Goal: Task Accomplishment & Management: Manage account settings

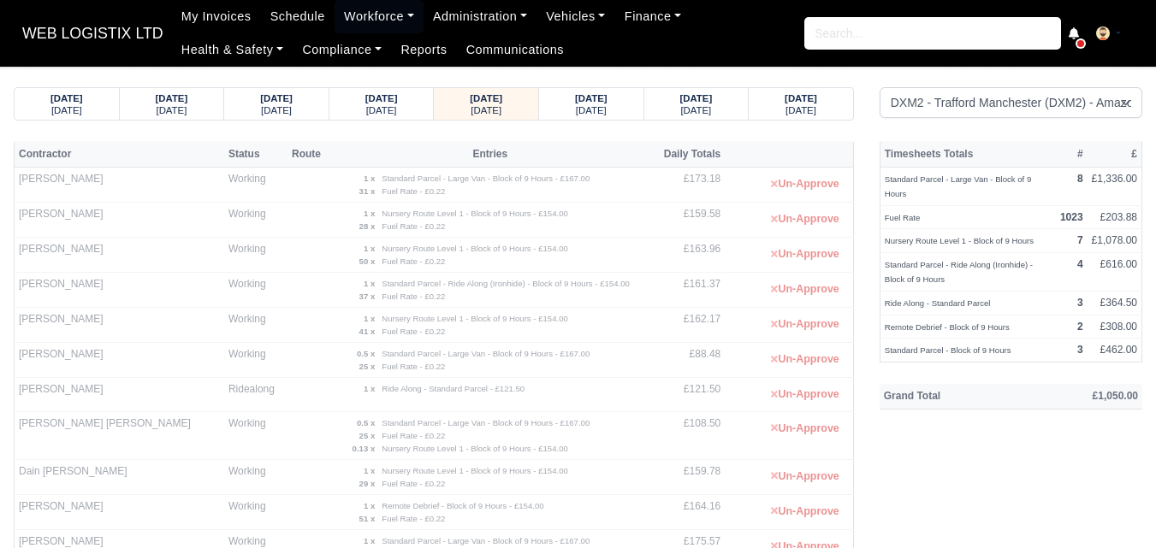
select select "1"
click at [576, 110] on small "Saturday" at bounding box center [591, 110] width 31 height 10
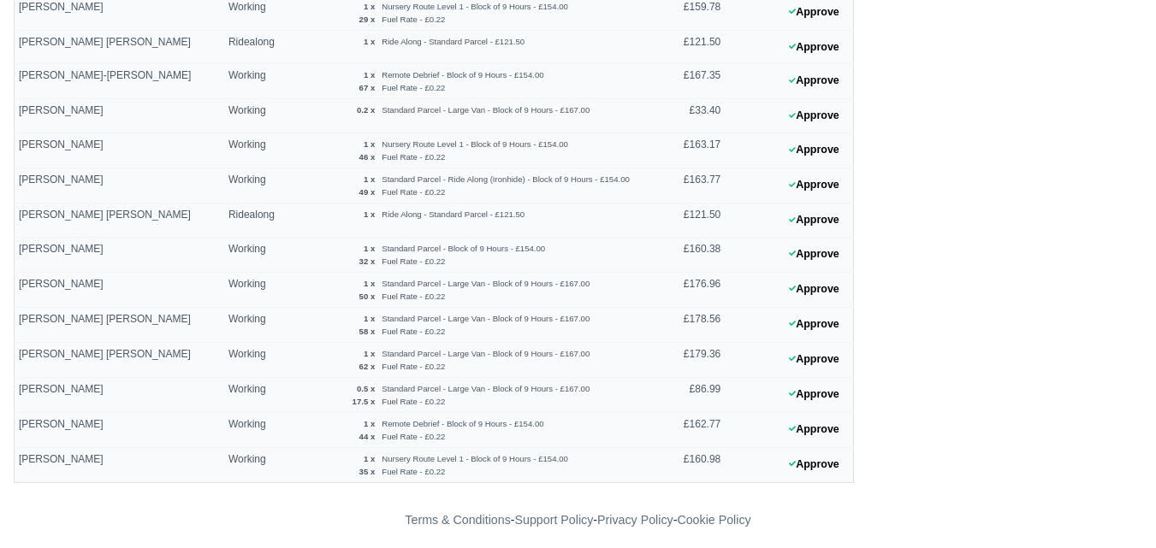
scroll to position [741, 0]
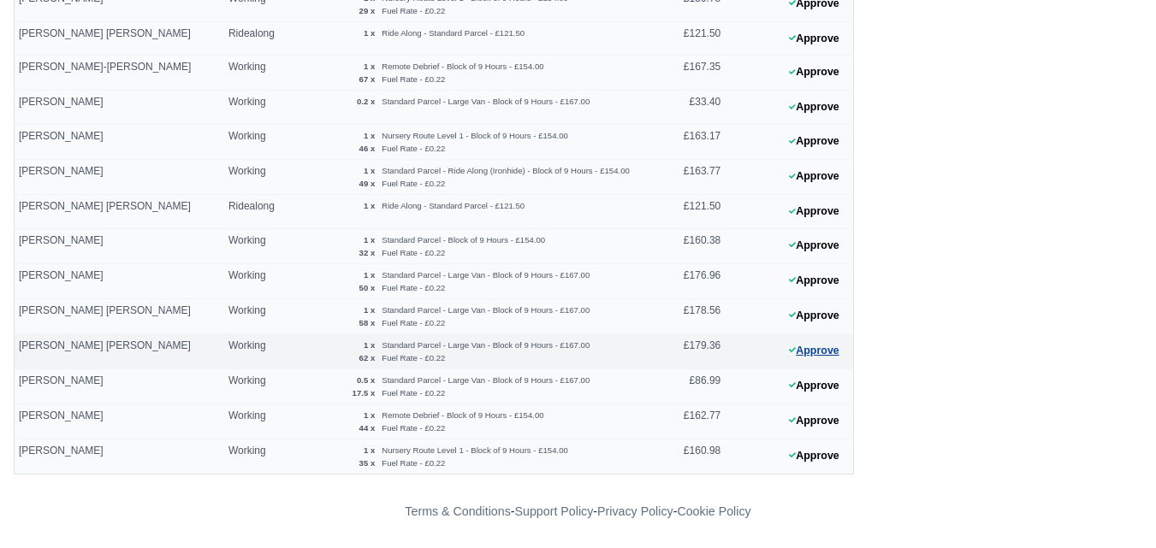
click at [790, 352] on icon at bounding box center [792, 349] width 7 height 5
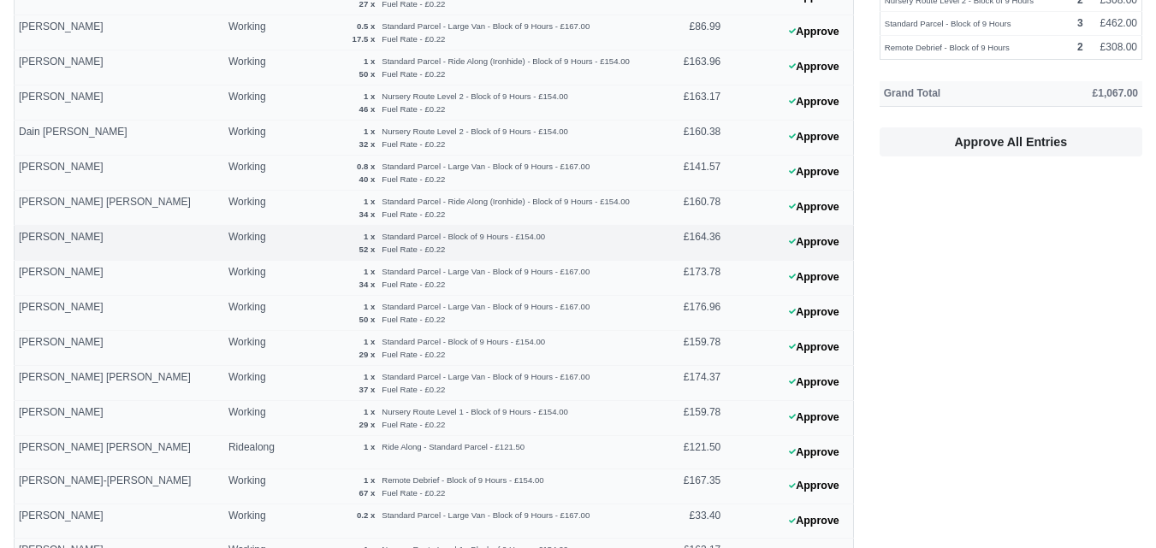
scroll to position [170, 0]
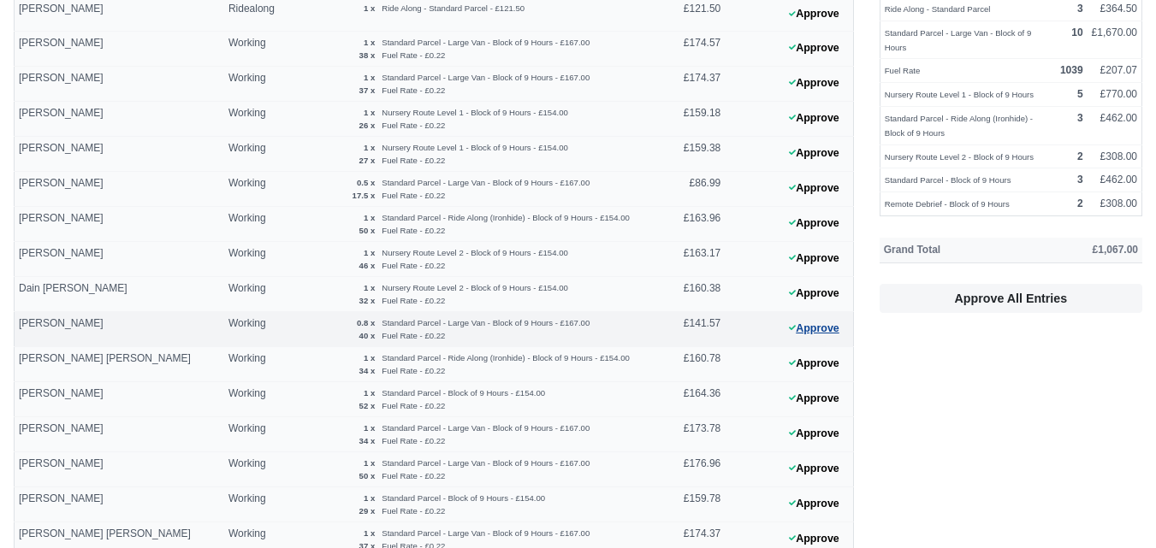
click at [840, 317] on button "Approve" at bounding box center [813, 329] width 69 height 25
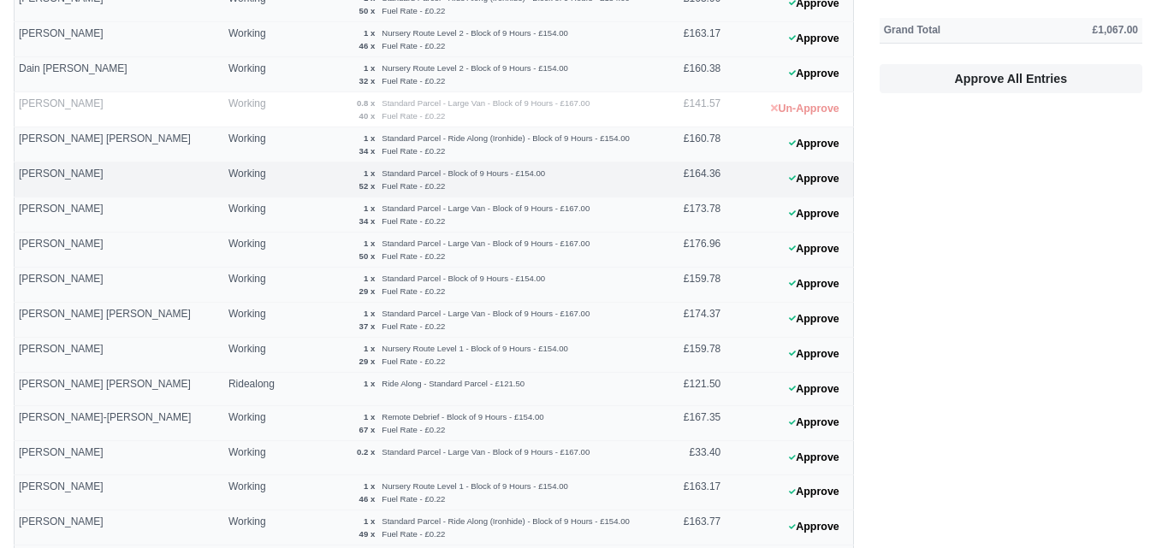
scroll to position [598, 0]
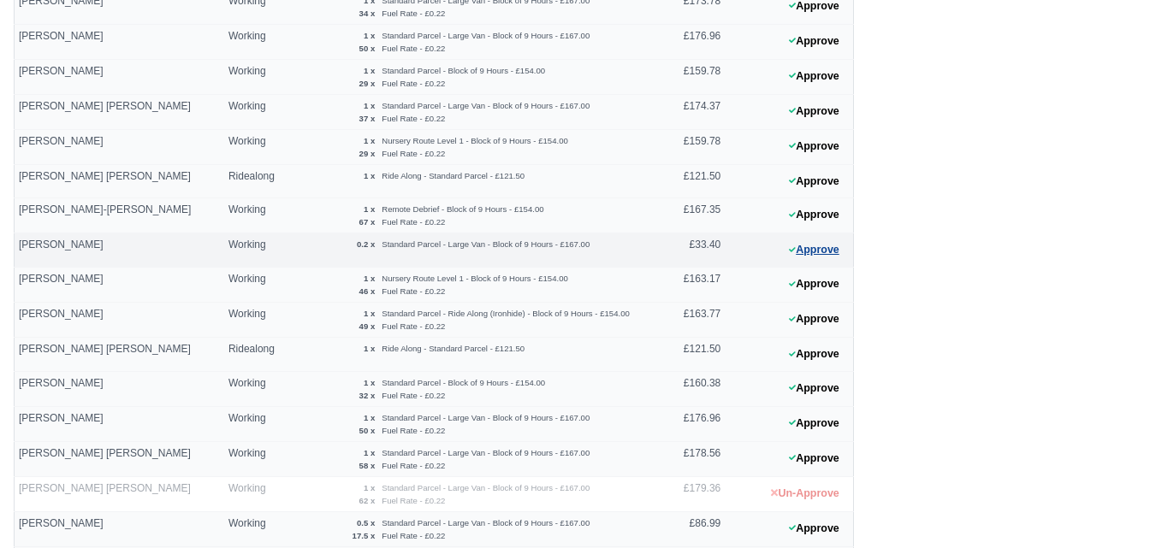
click at [825, 250] on button "Approve" at bounding box center [813, 250] width 69 height 25
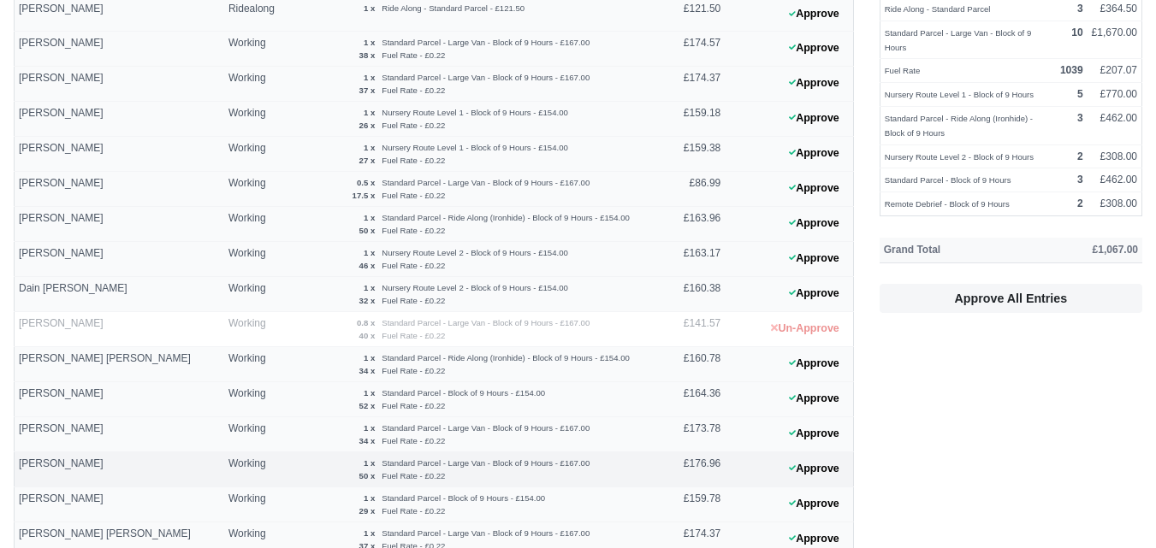
scroll to position [28, 0]
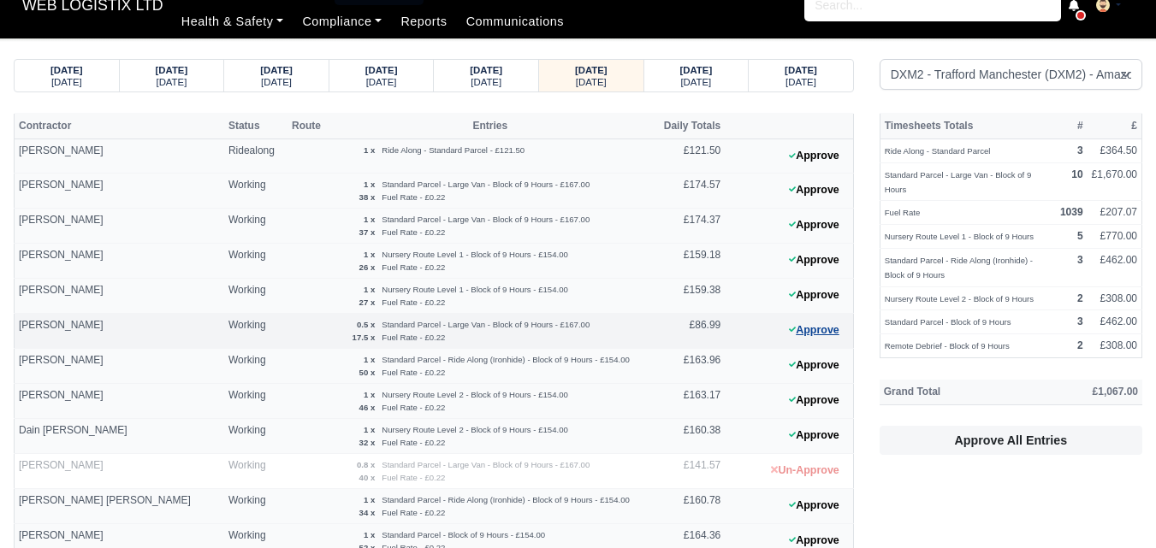
click at [797, 332] on button "Approve" at bounding box center [813, 330] width 69 height 25
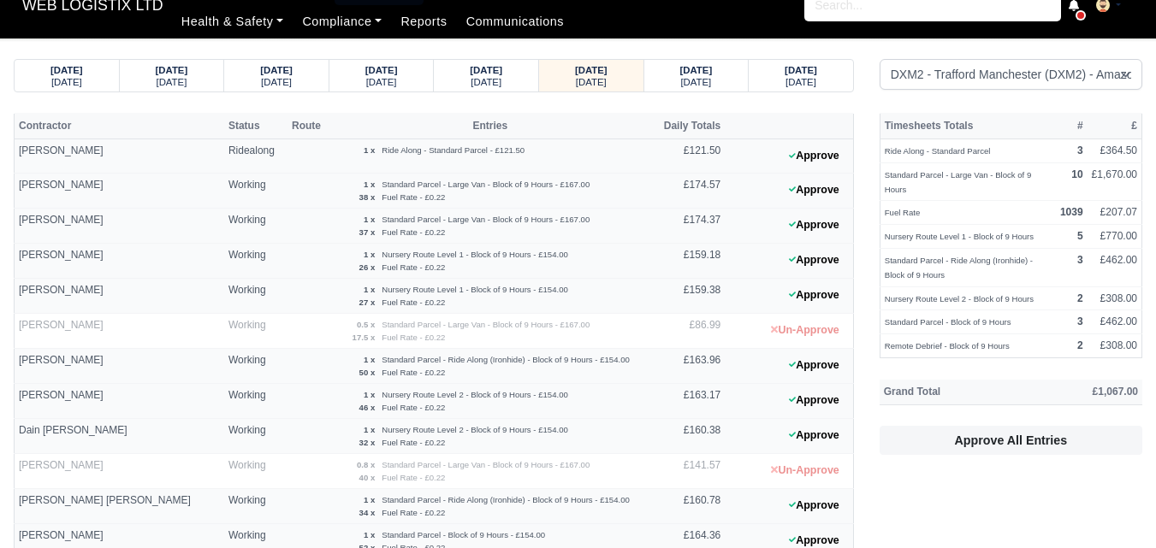
scroll to position [741, 0]
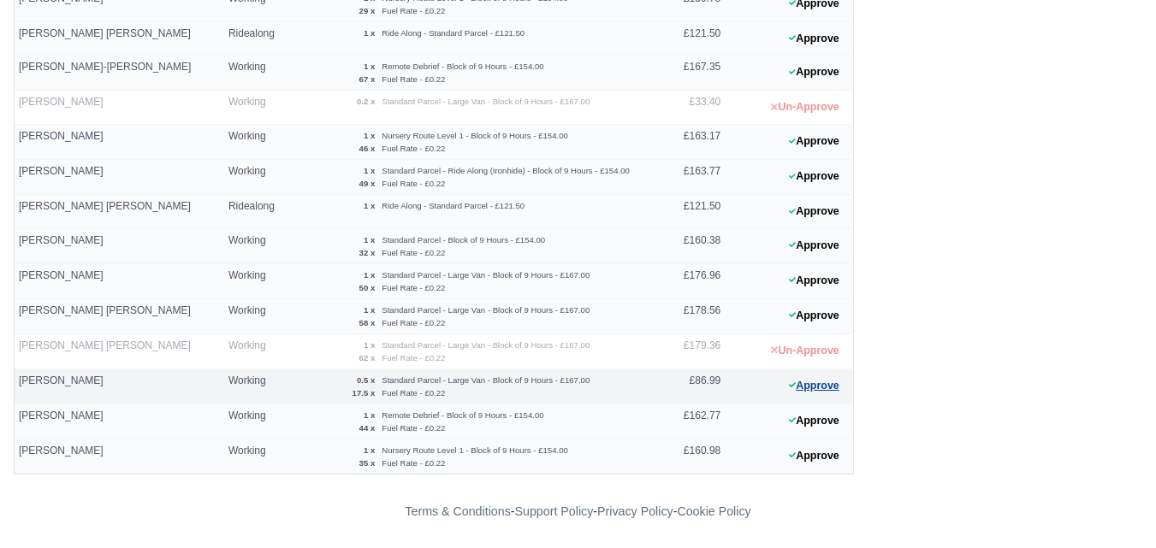
click at [825, 384] on button "Approve" at bounding box center [813, 386] width 69 height 25
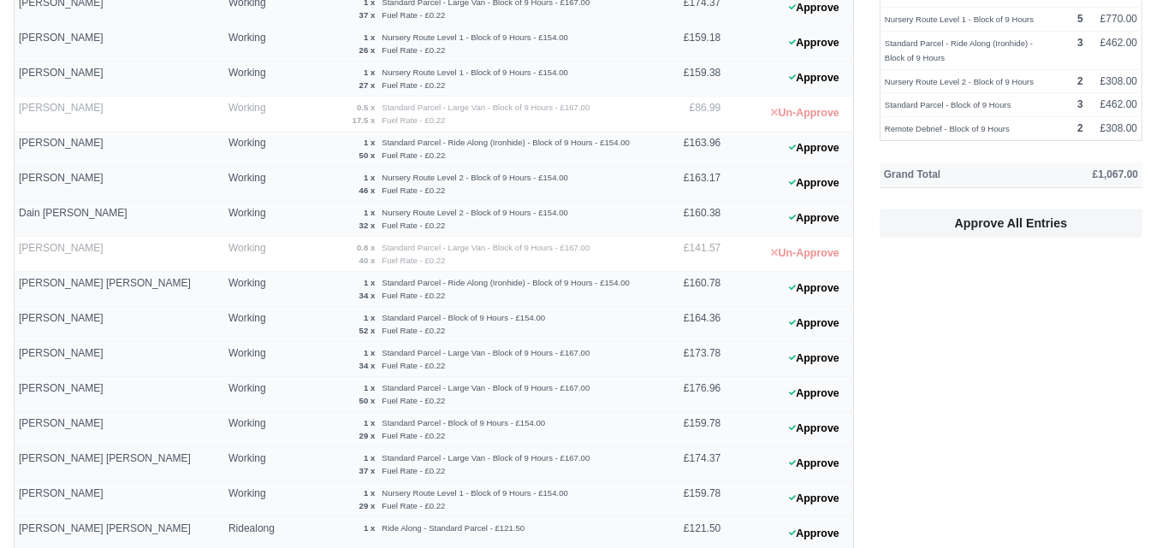
scroll to position [285, 0]
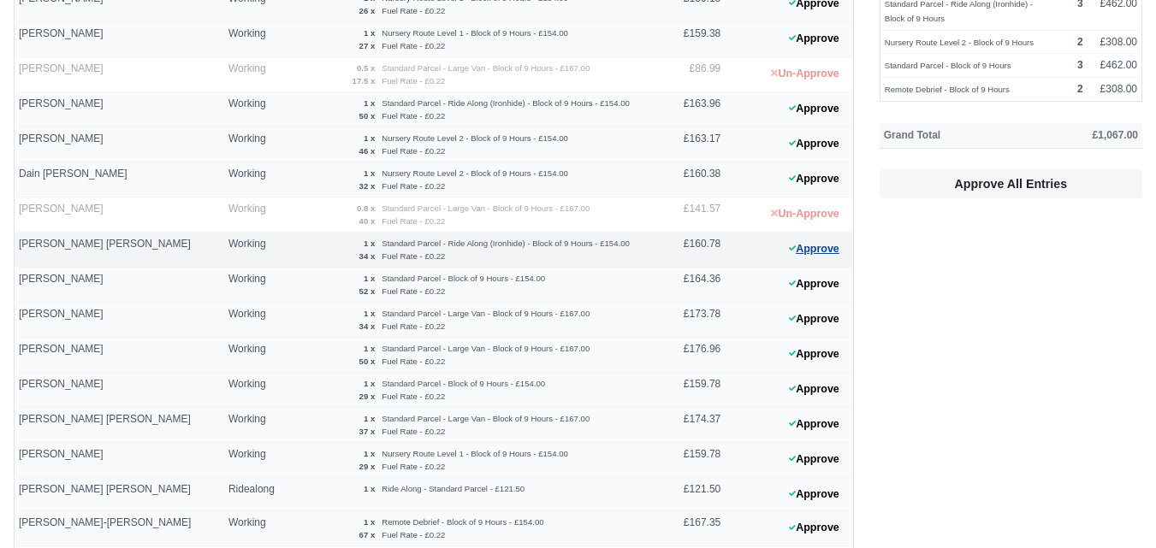
click at [806, 257] on button "Approve" at bounding box center [813, 249] width 69 height 25
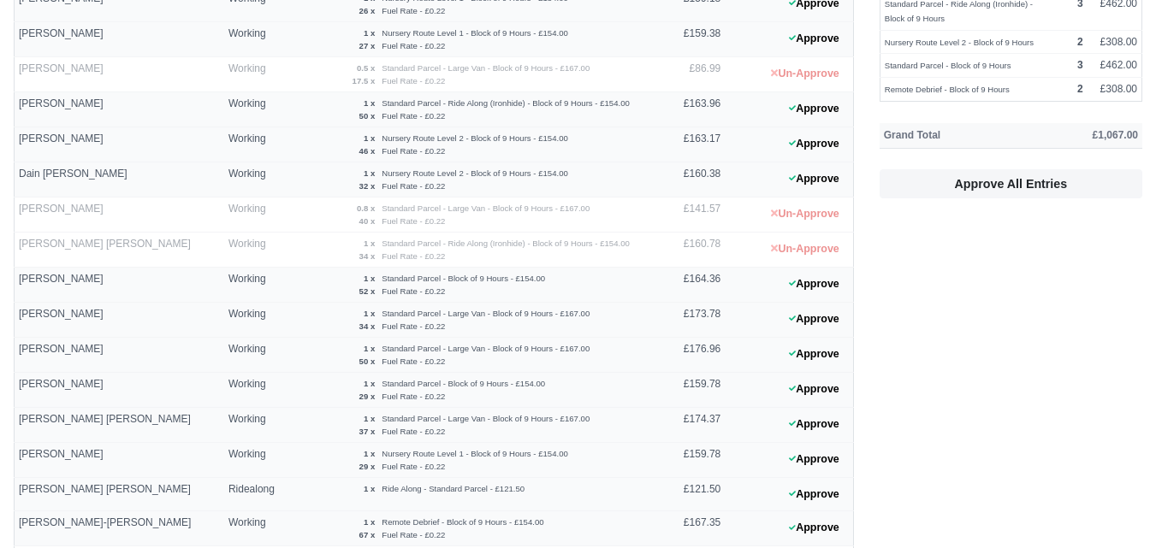
scroll to position [741, 0]
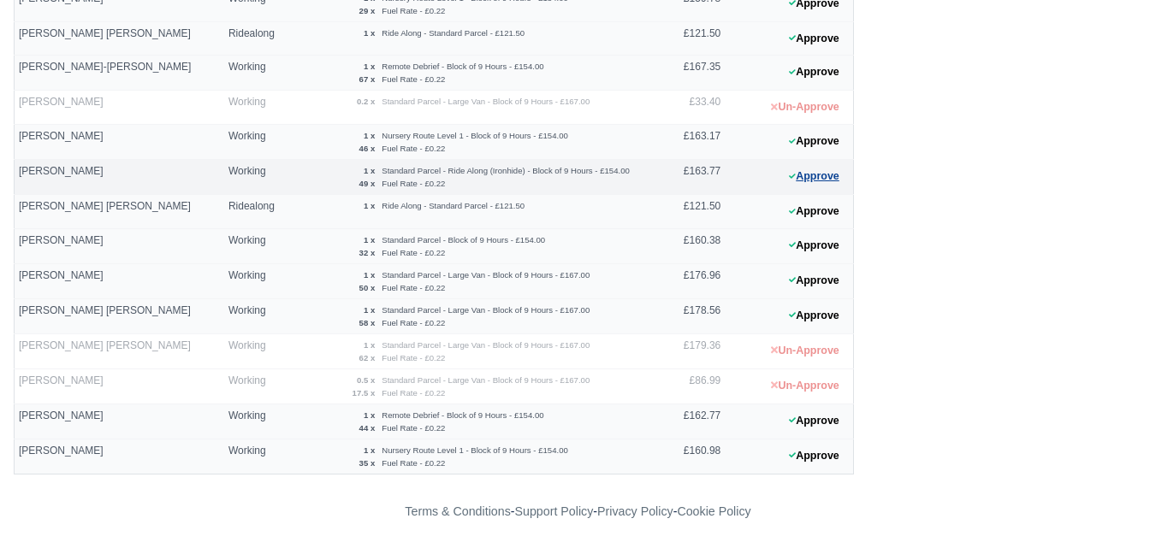
click at [794, 168] on button "Approve" at bounding box center [813, 176] width 69 height 25
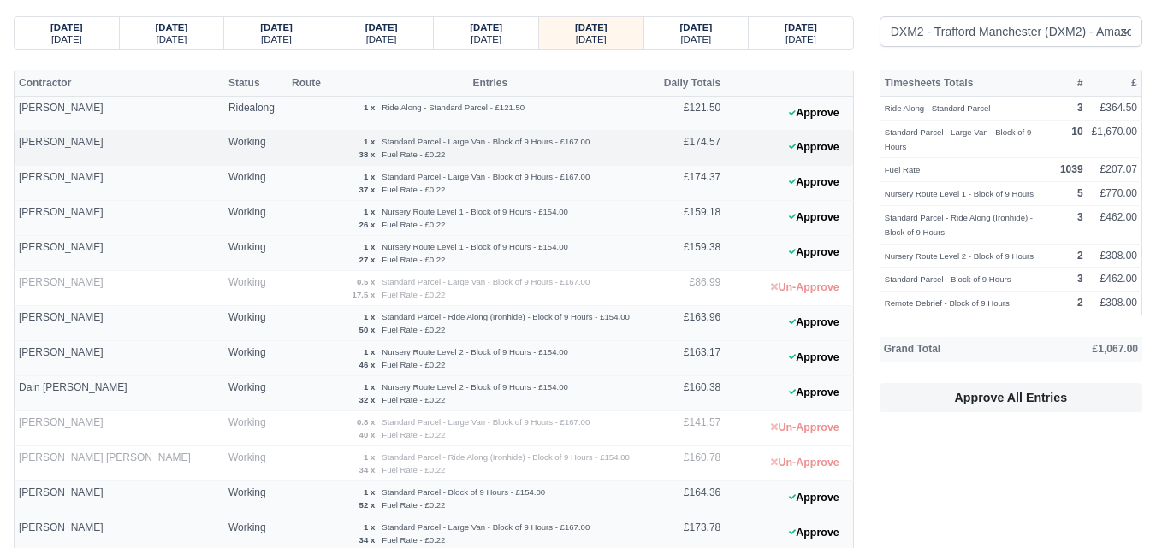
scroll to position [0, 0]
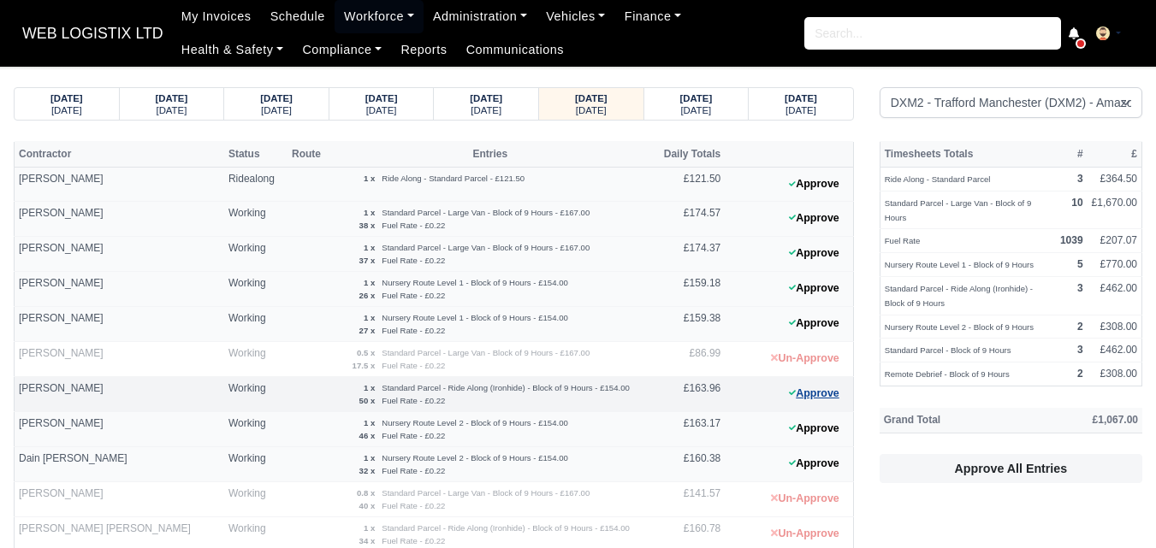
click at [809, 397] on button "Approve" at bounding box center [813, 394] width 69 height 25
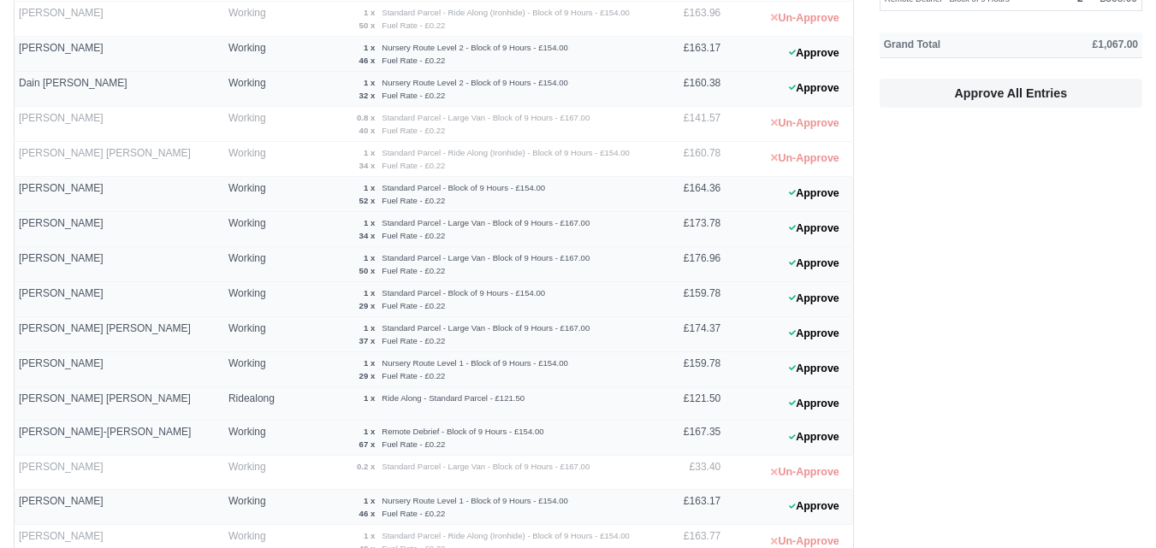
scroll to position [571, 0]
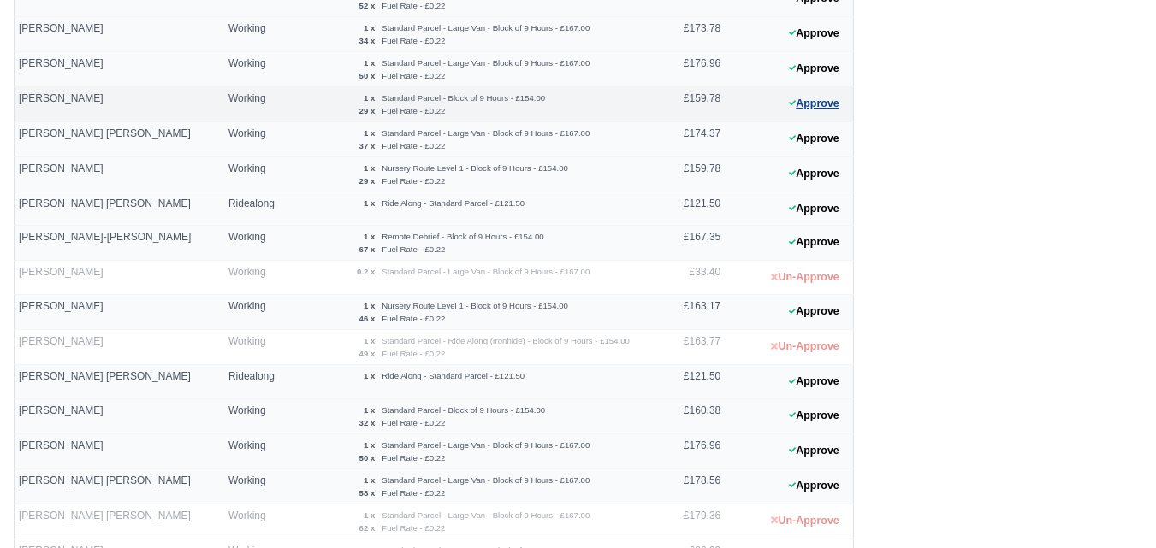
click at [793, 98] on button "Approve" at bounding box center [813, 104] width 69 height 25
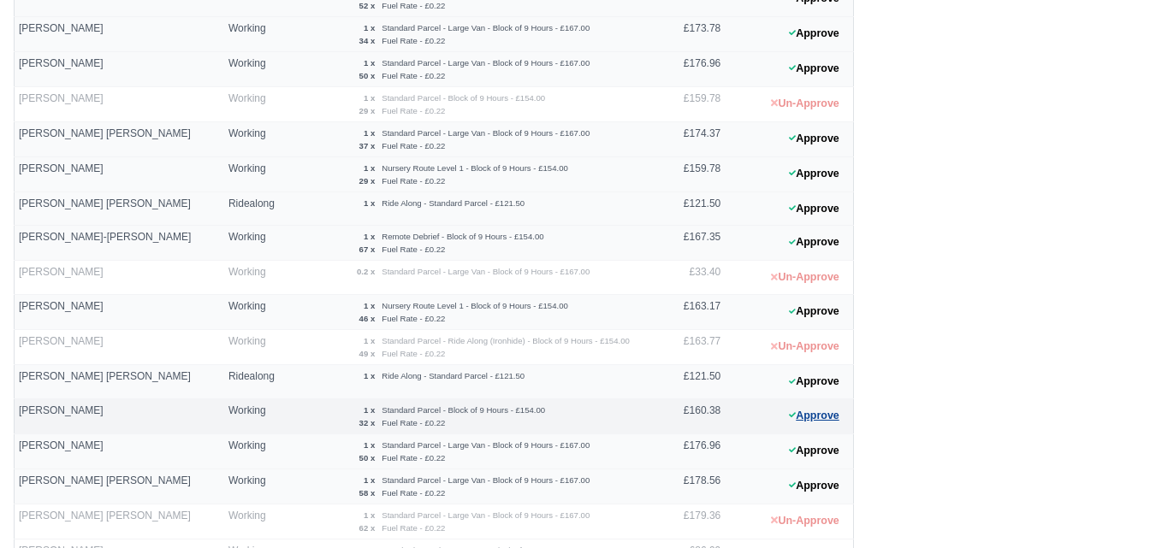
click at [836, 404] on button "Approve" at bounding box center [813, 416] width 69 height 25
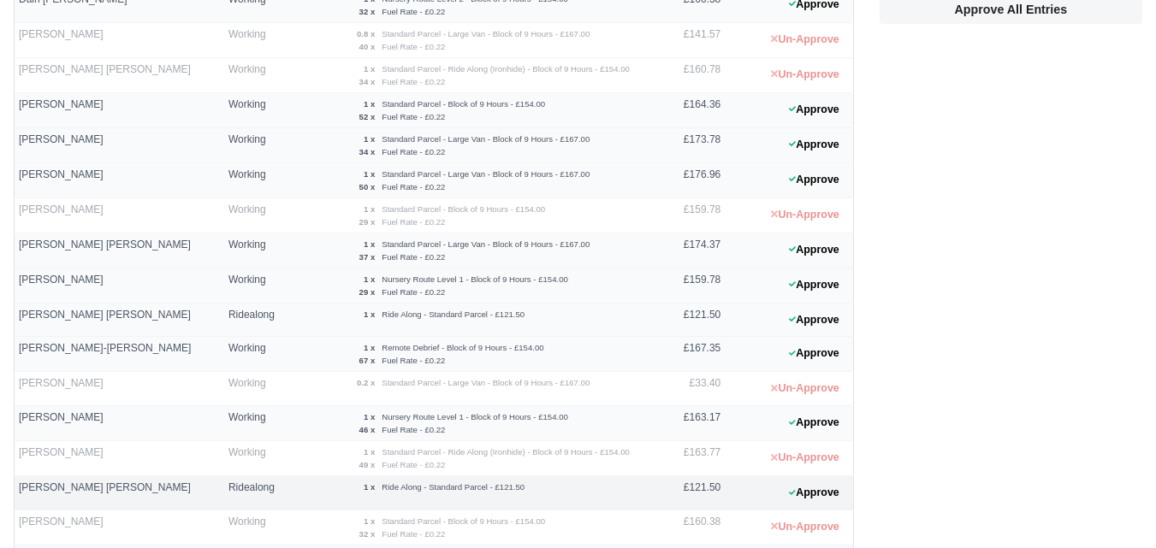
scroll to position [428, 0]
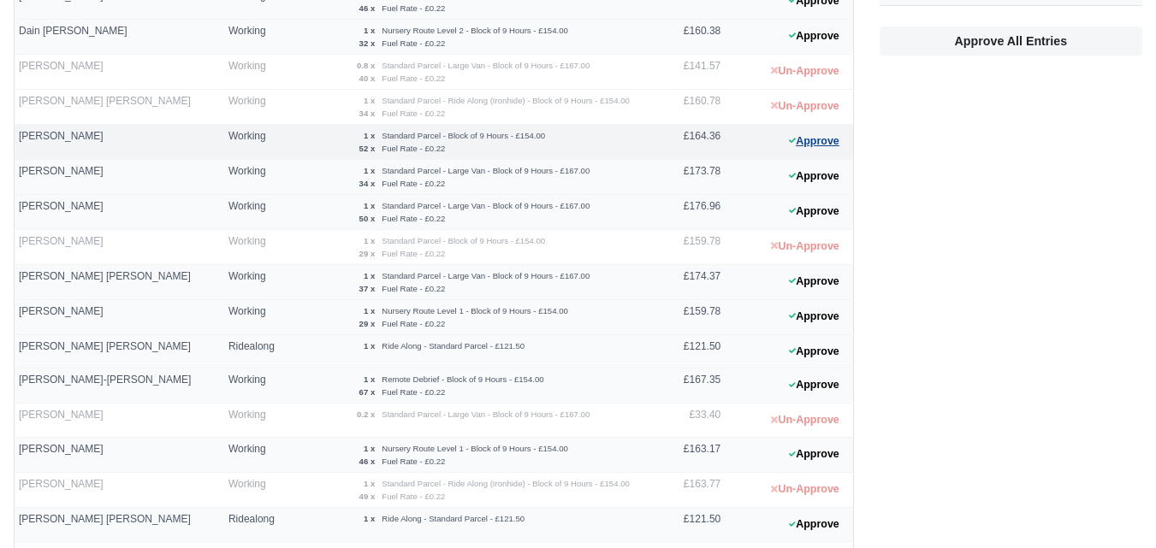
click at [794, 142] on icon at bounding box center [792, 140] width 7 height 10
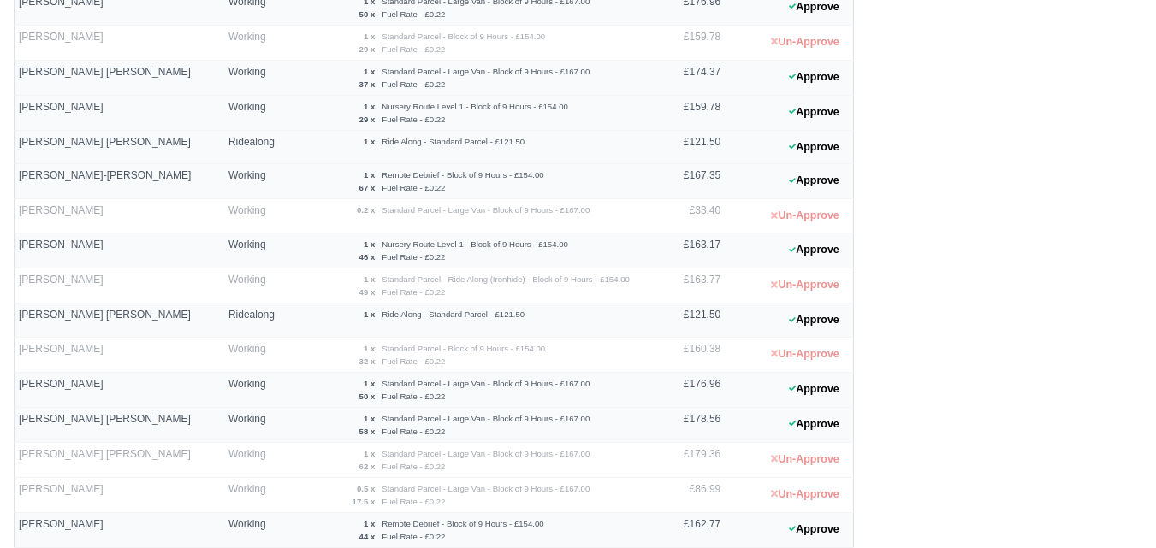
scroll to position [741, 0]
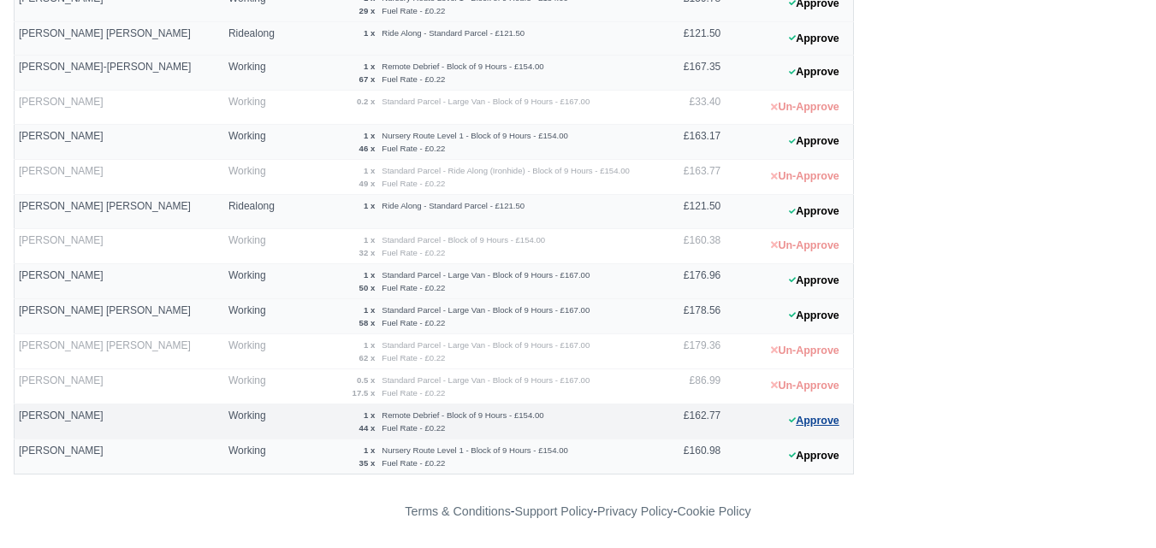
click at [794, 422] on icon at bounding box center [792, 420] width 7 height 10
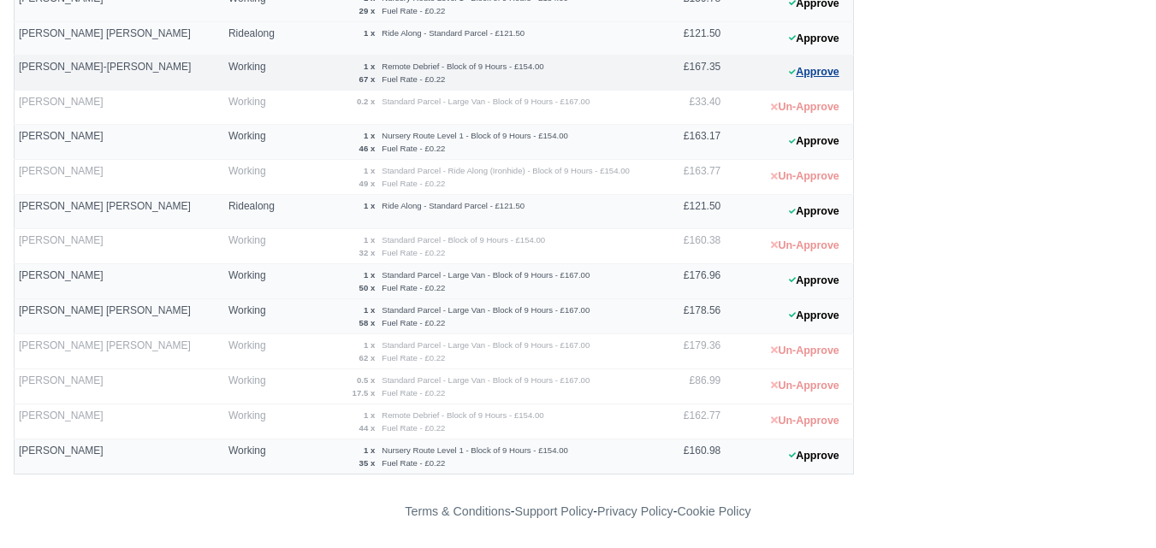
click at [826, 80] on button "Approve" at bounding box center [813, 72] width 69 height 25
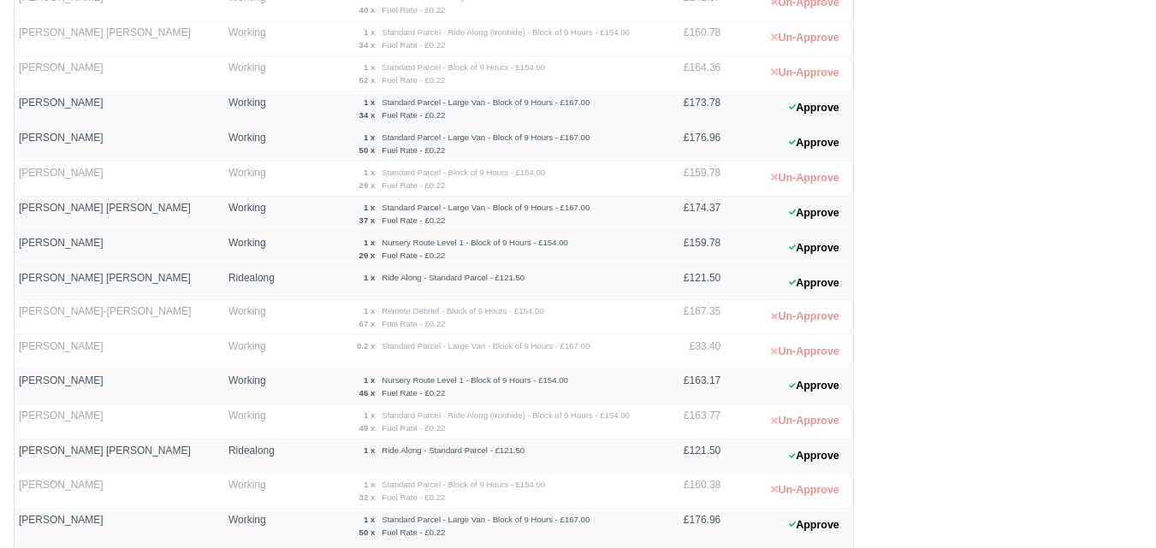
scroll to position [456, 0]
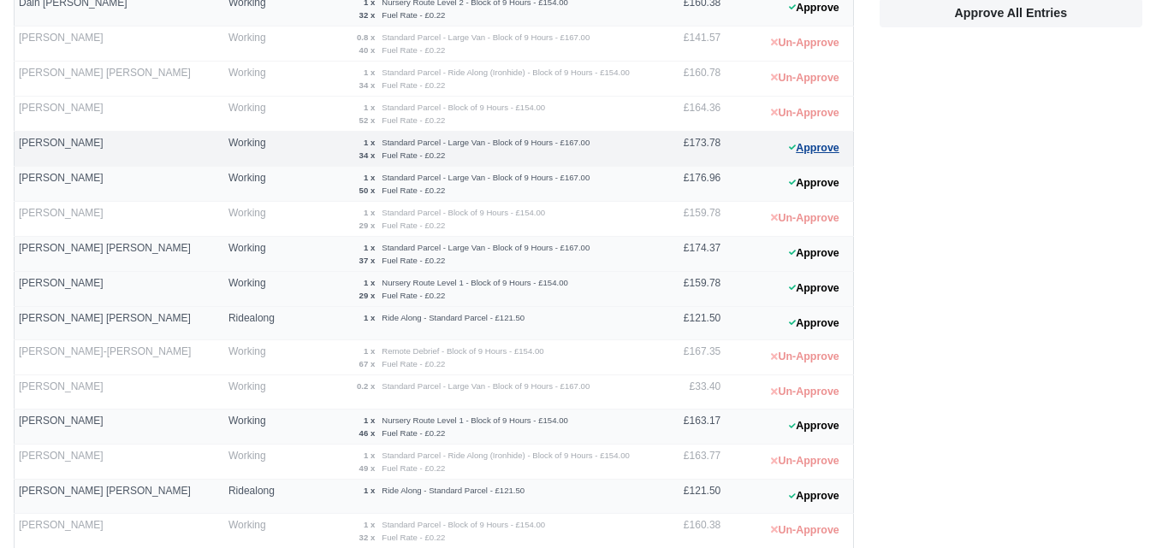
click at [795, 157] on button "Approve" at bounding box center [813, 148] width 69 height 25
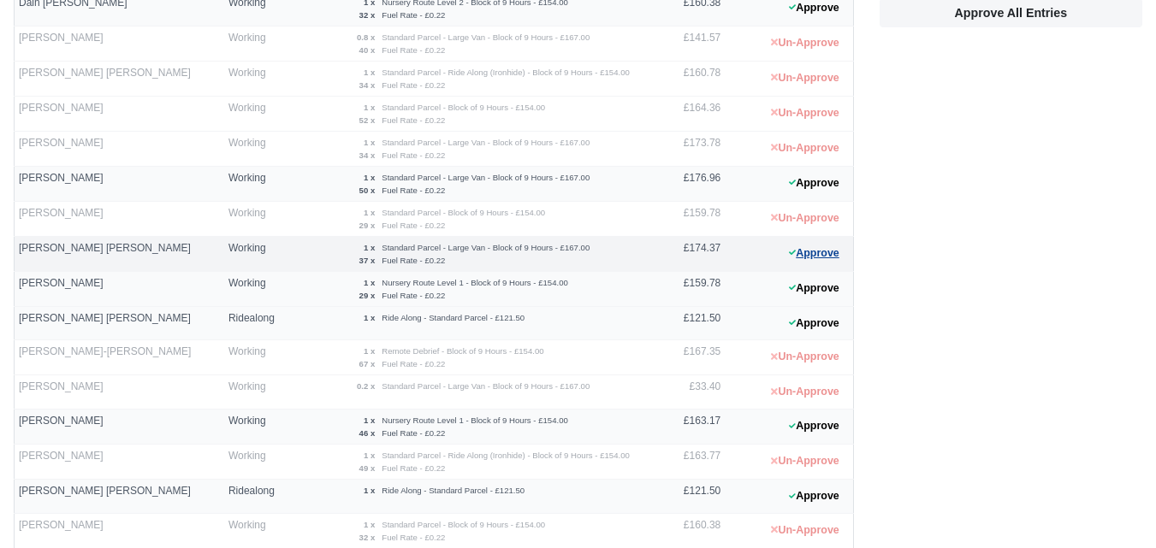
click at [827, 241] on button "Approve" at bounding box center [813, 253] width 69 height 25
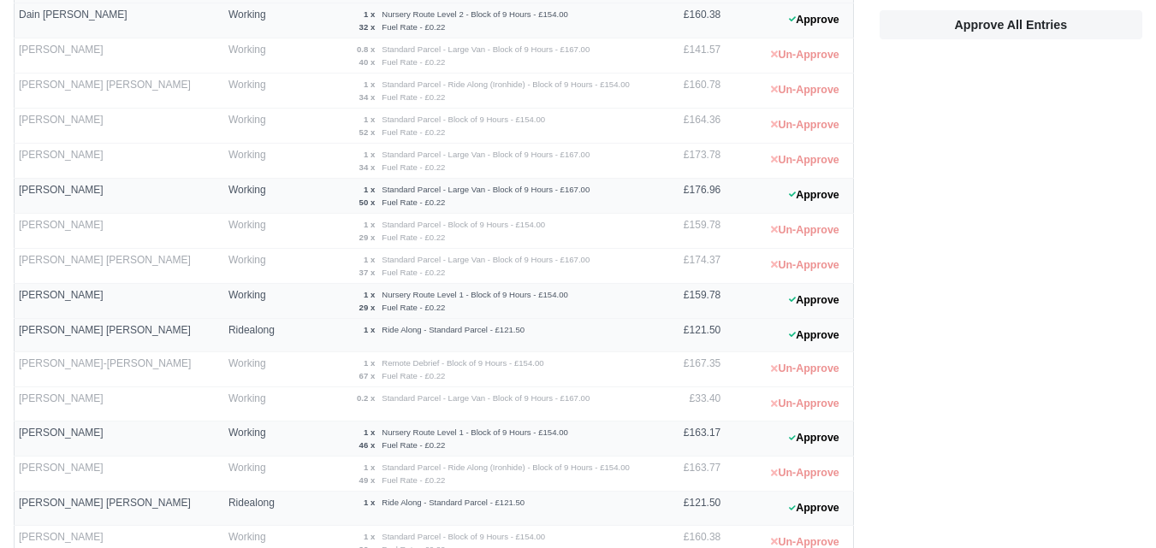
scroll to position [0, 0]
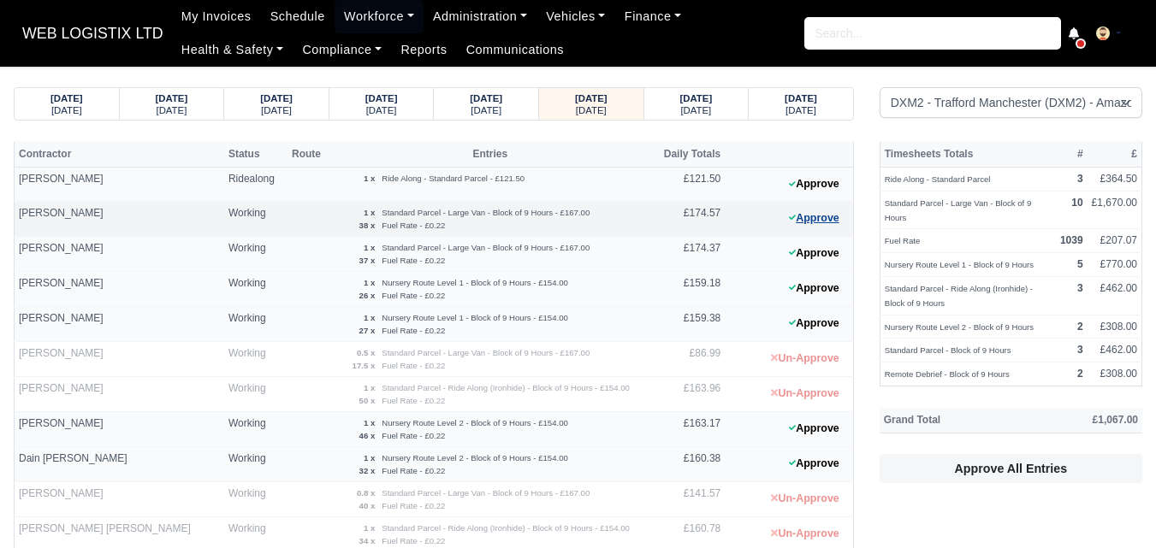
click at [812, 222] on button "Approve" at bounding box center [813, 218] width 69 height 25
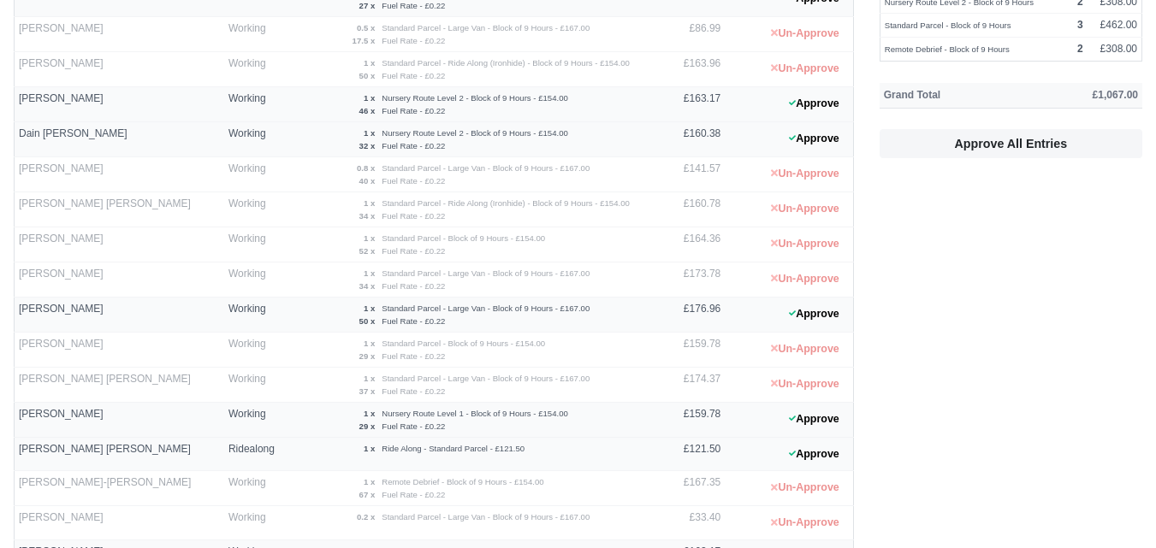
scroll to position [713, 0]
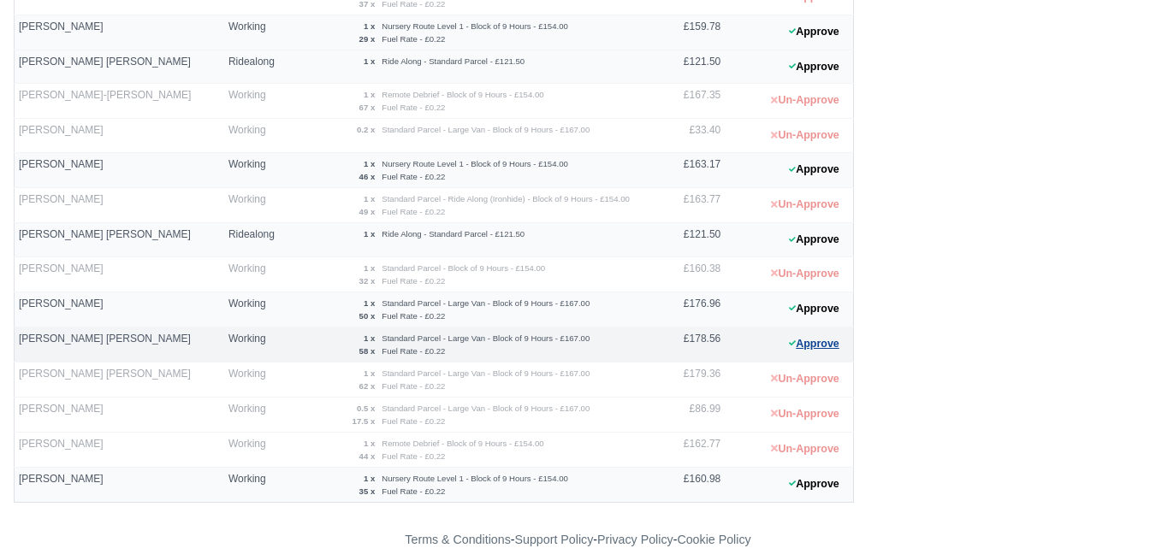
click at [798, 336] on button "Approve" at bounding box center [813, 344] width 69 height 25
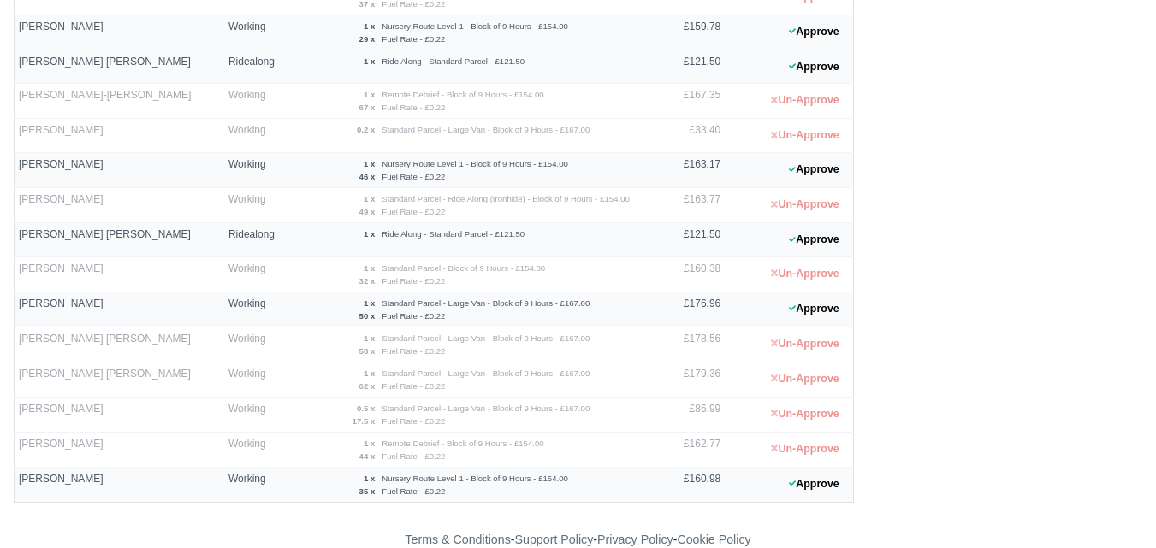
scroll to position [428, 0]
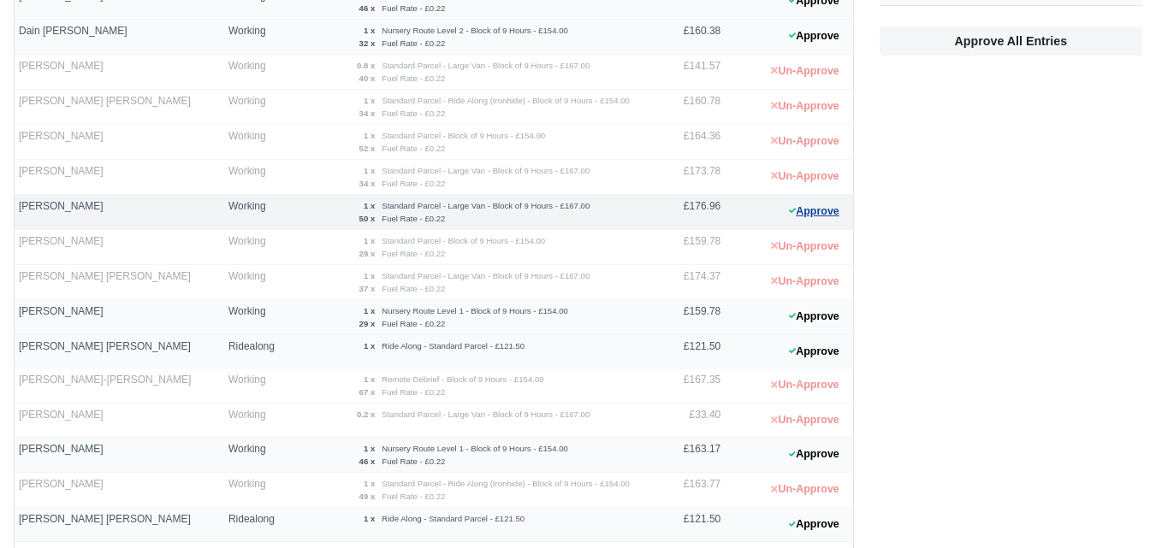
click at [817, 215] on button "Approve" at bounding box center [813, 211] width 69 height 25
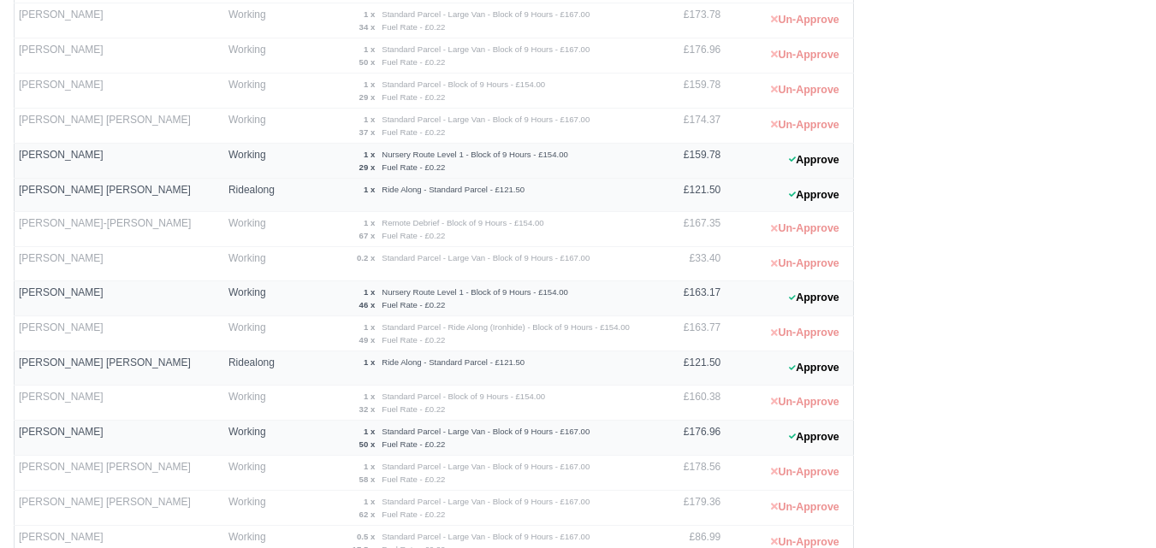
scroll to position [713, 0]
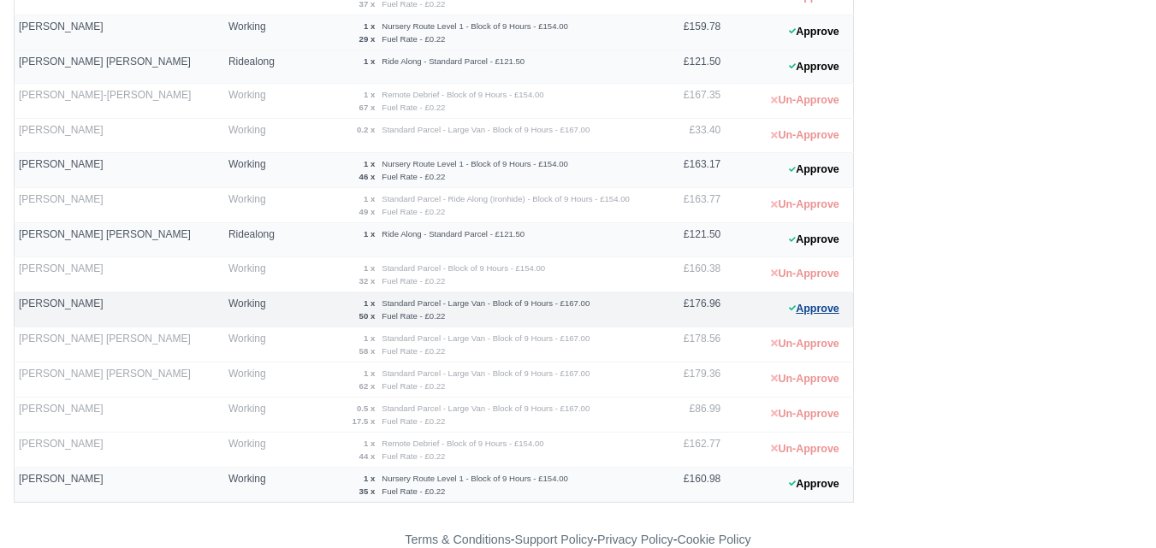
click at [814, 307] on button "Approve" at bounding box center [813, 309] width 69 height 25
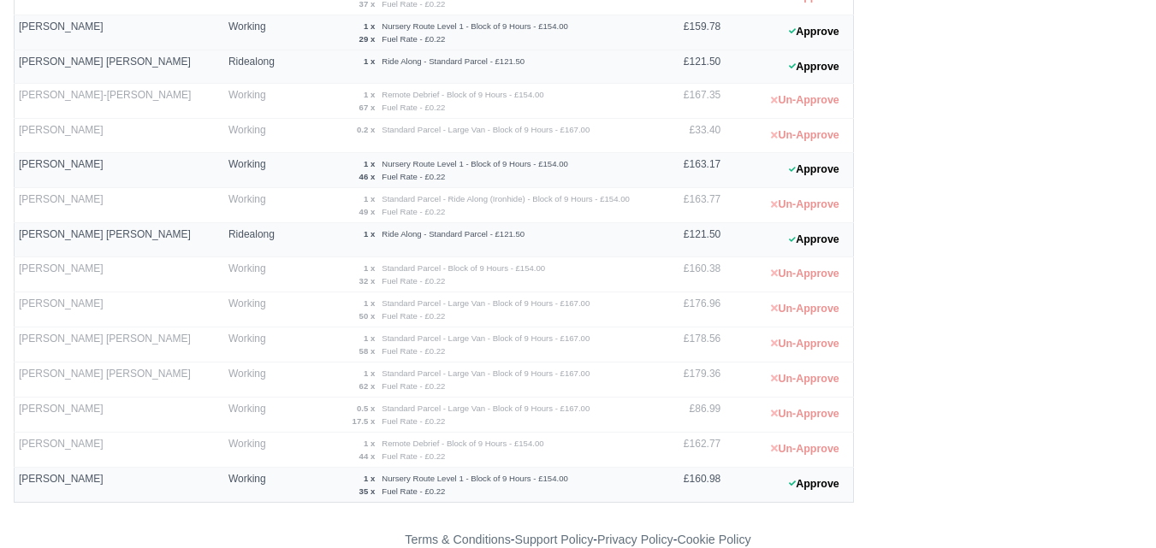
scroll to position [0, 0]
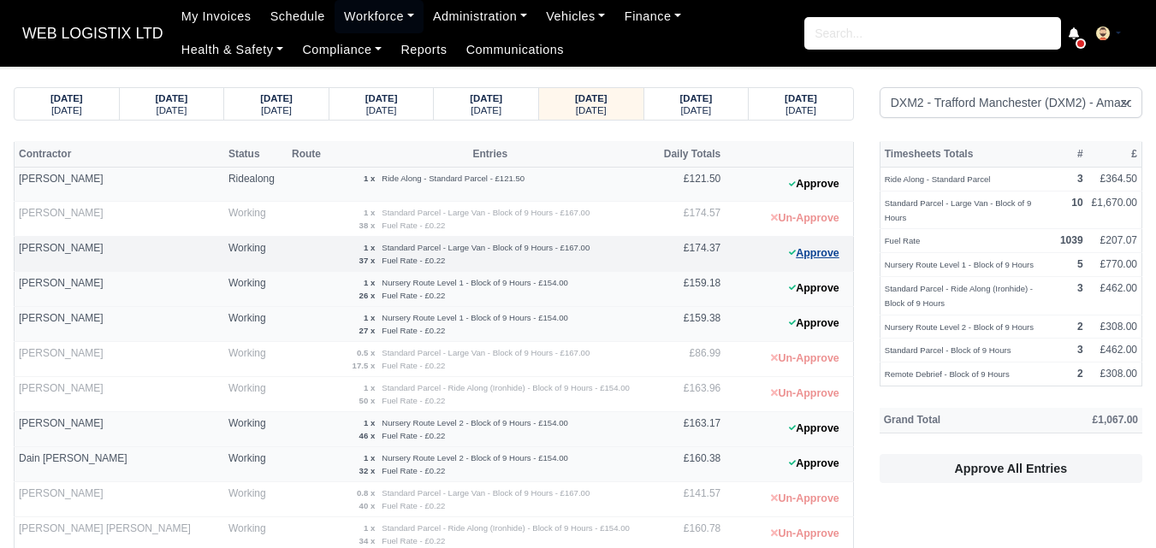
click at [815, 253] on button "Approve" at bounding box center [813, 253] width 69 height 25
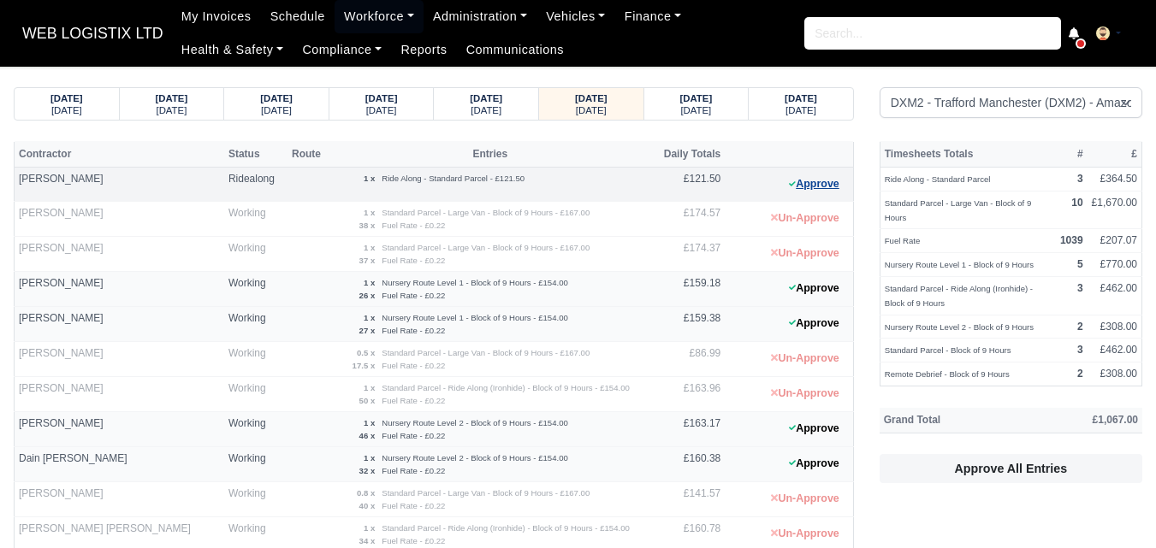
click at [830, 172] on button "Approve" at bounding box center [813, 184] width 69 height 25
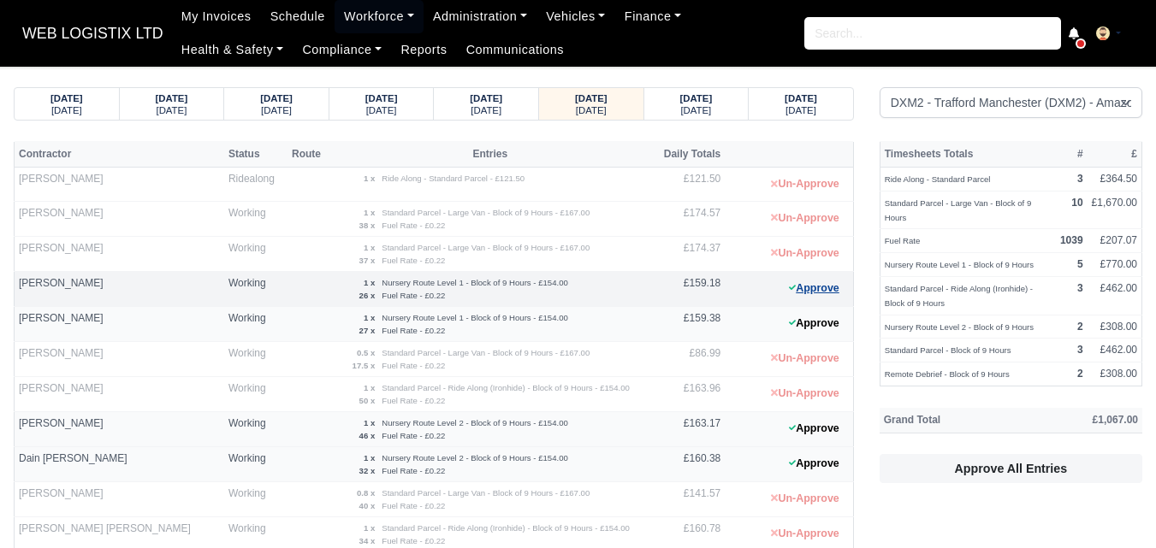
click at [820, 291] on button "Approve" at bounding box center [813, 288] width 69 height 25
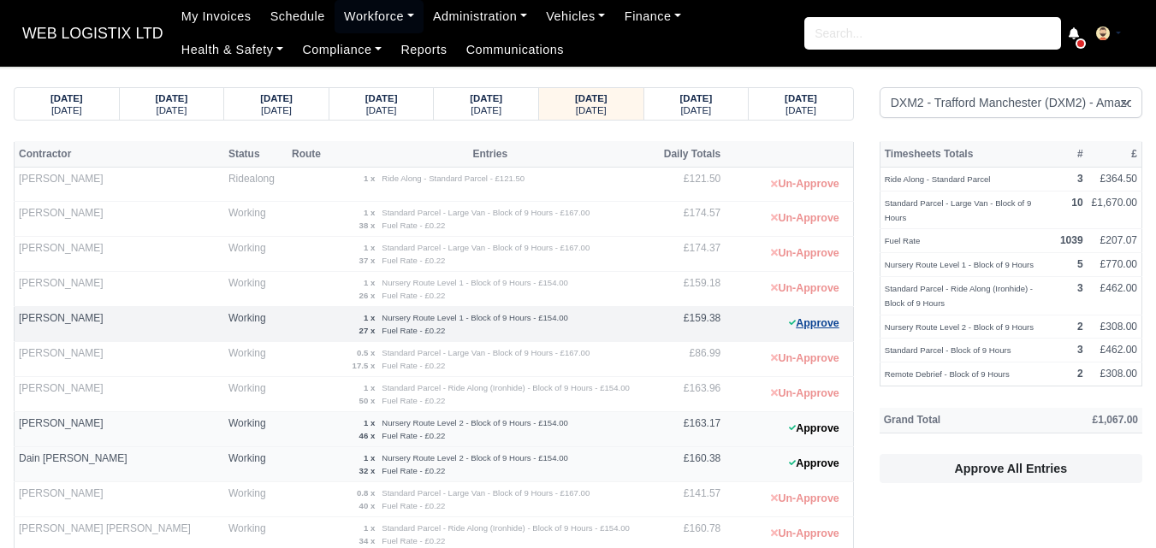
click at [799, 324] on button "Approve" at bounding box center [813, 323] width 69 height 25
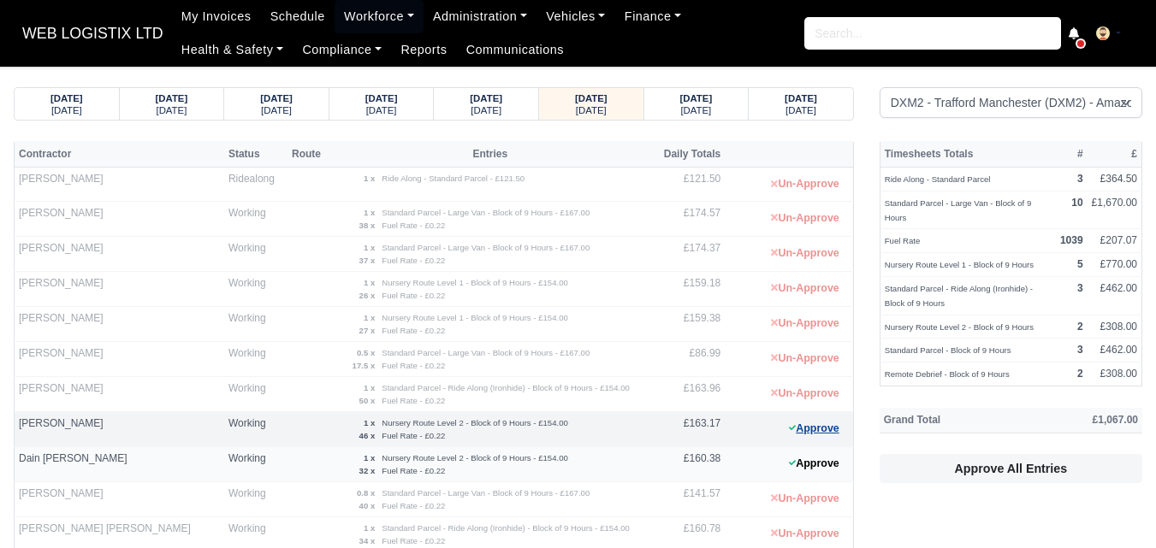
click at [819, 424] on button "Approve" at bounding box center [813, 429] width 69 height 25
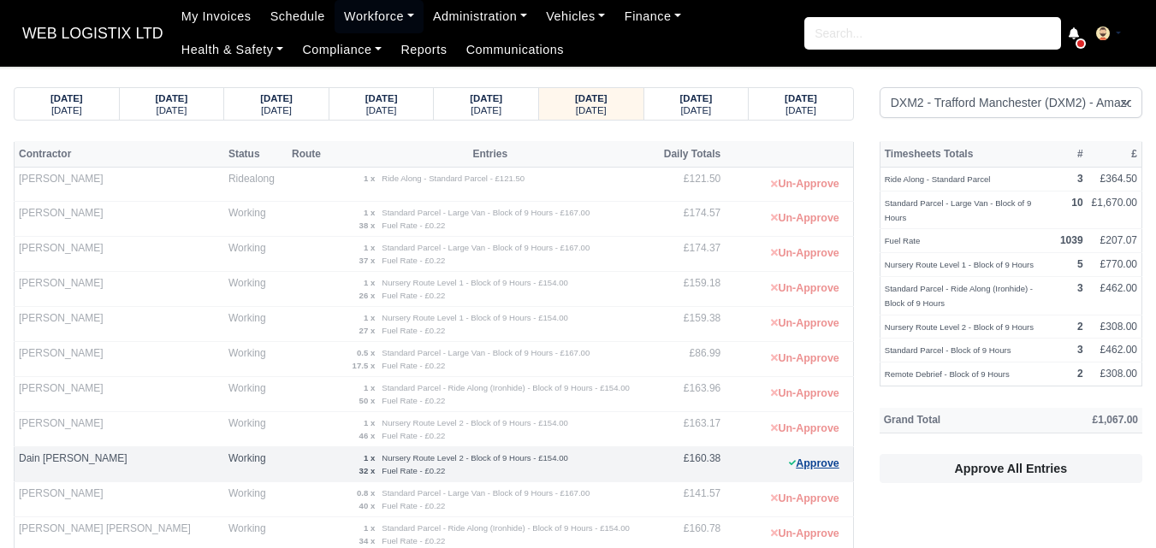
click at [832, 464] on button "Approve" at bounding box center [813, 464] width 69 height 25
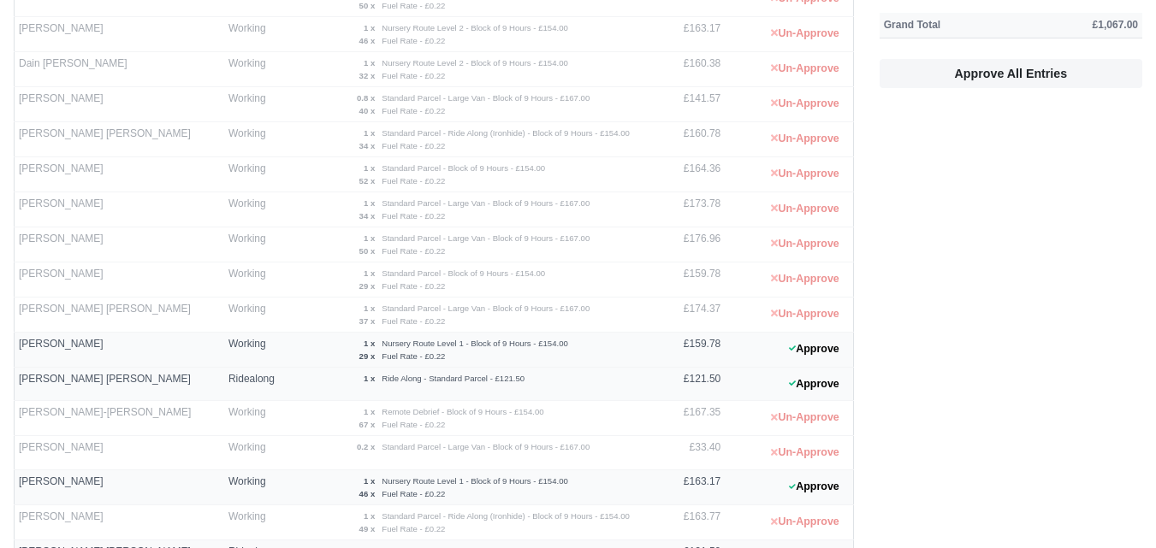
scroll to position [428, 0]
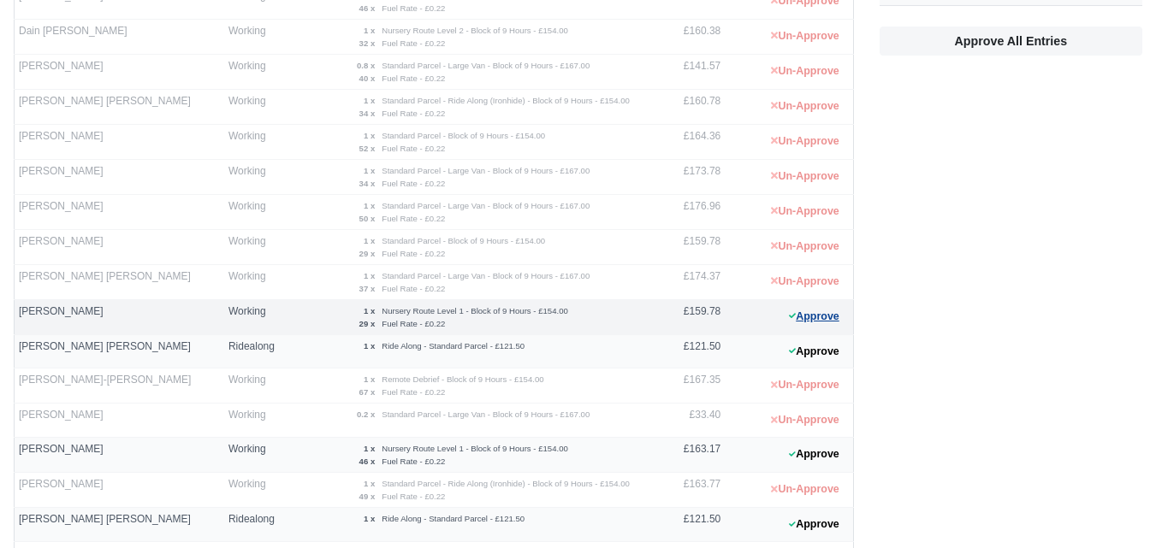
click at [805, 312] on button "Approve" at bounding box center [813, 317] width 69 height 25
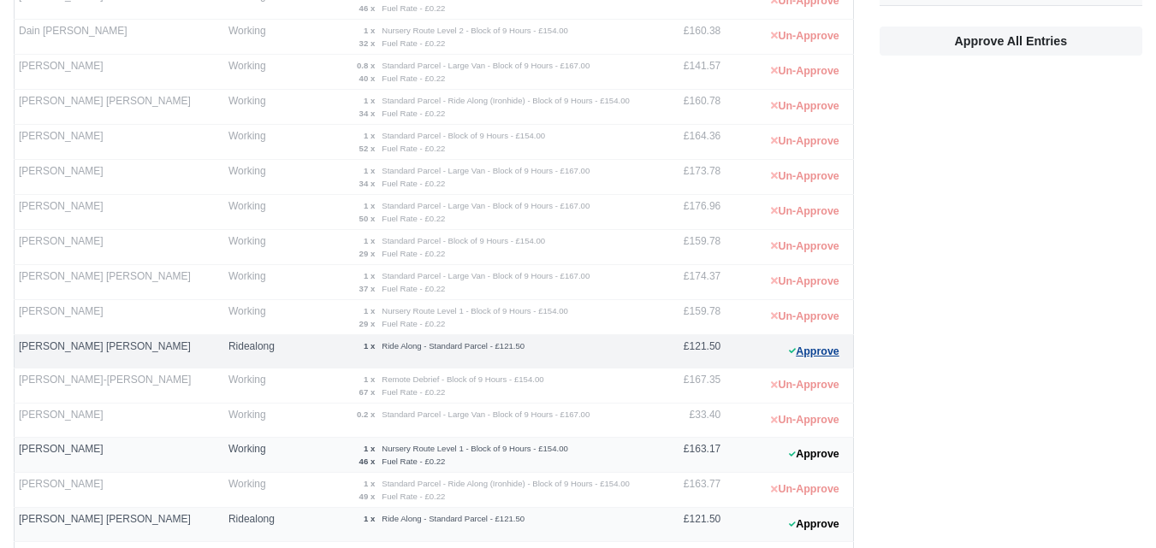
click at [807, 349] on button "Approve" at bounding box center [813, 352] width 69 height 25
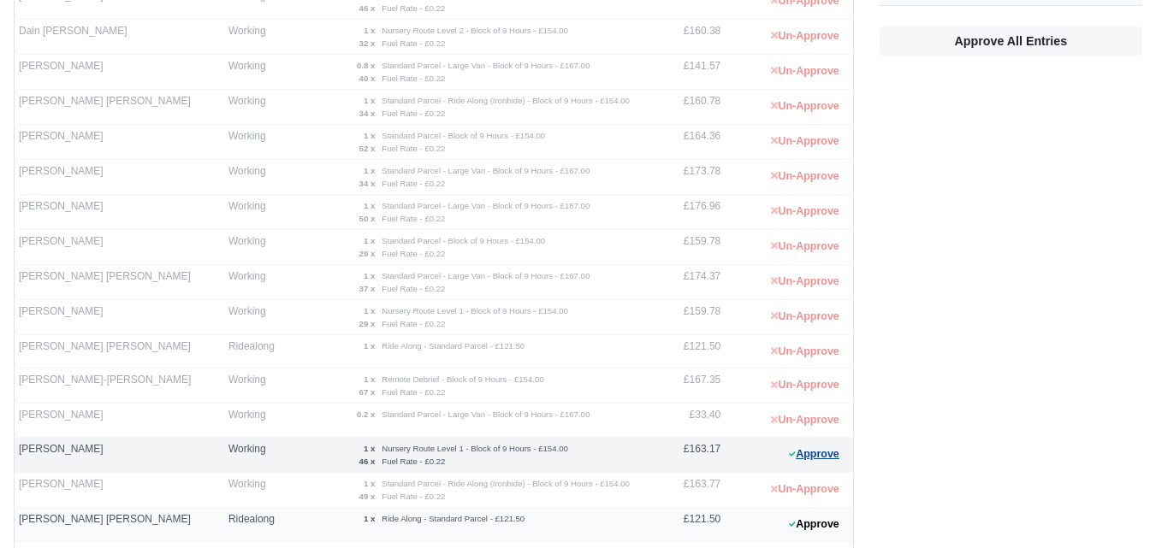
click at [831, 447] on button "Approve" at bounding box center [813, 454] width 69 height 25
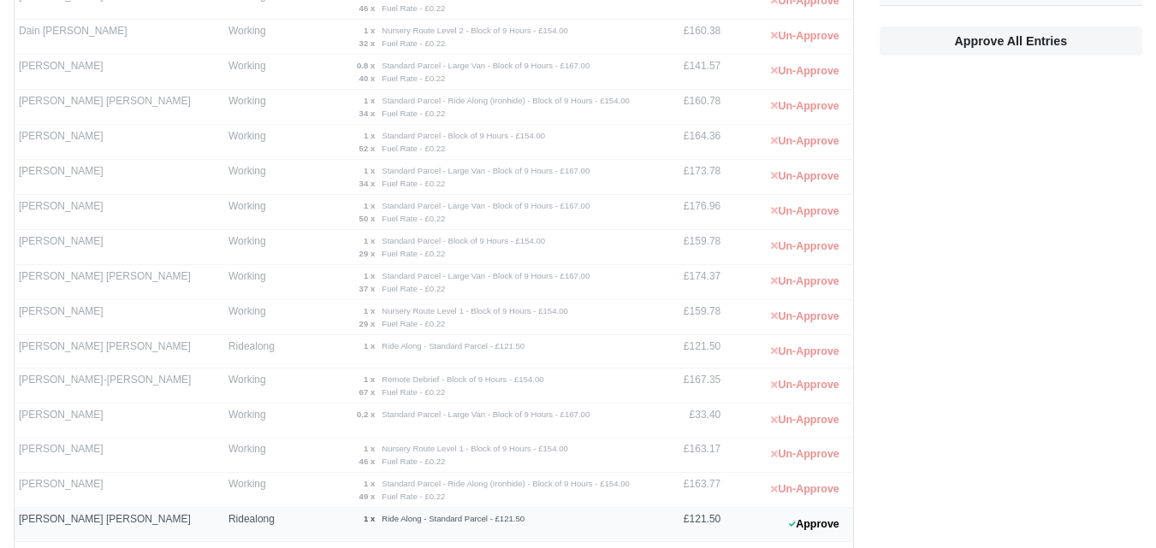
scroll to position [741, 0]
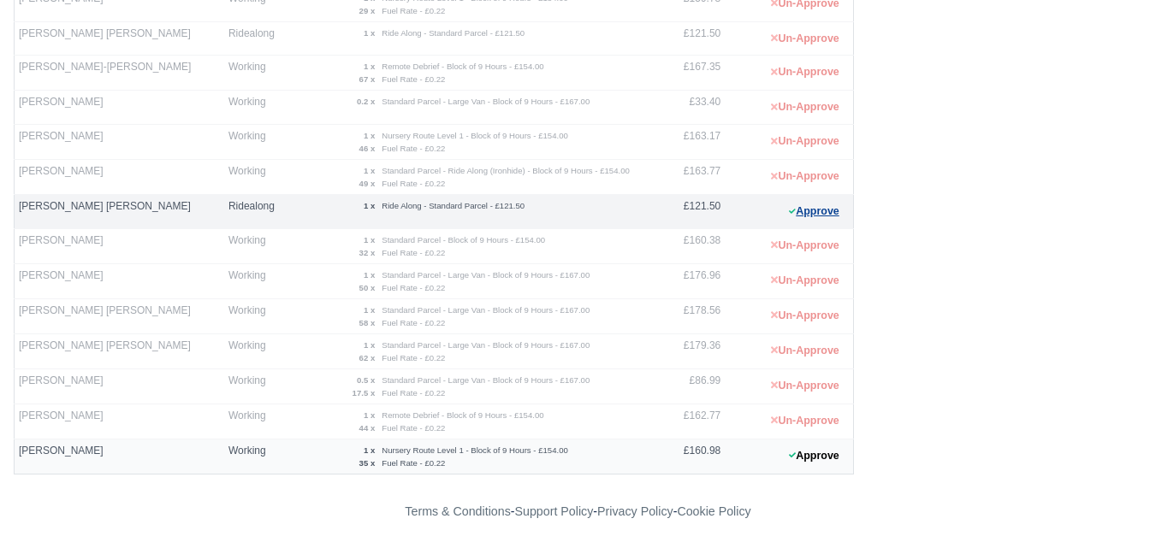
drag, startPoint x: 829, startPoint y: 211, endPoint x: 821, endPoint y: 221, distance: 12.2
click at [828, 220] on button "Approve" at bounding box center [813, 211] width 69 height 25
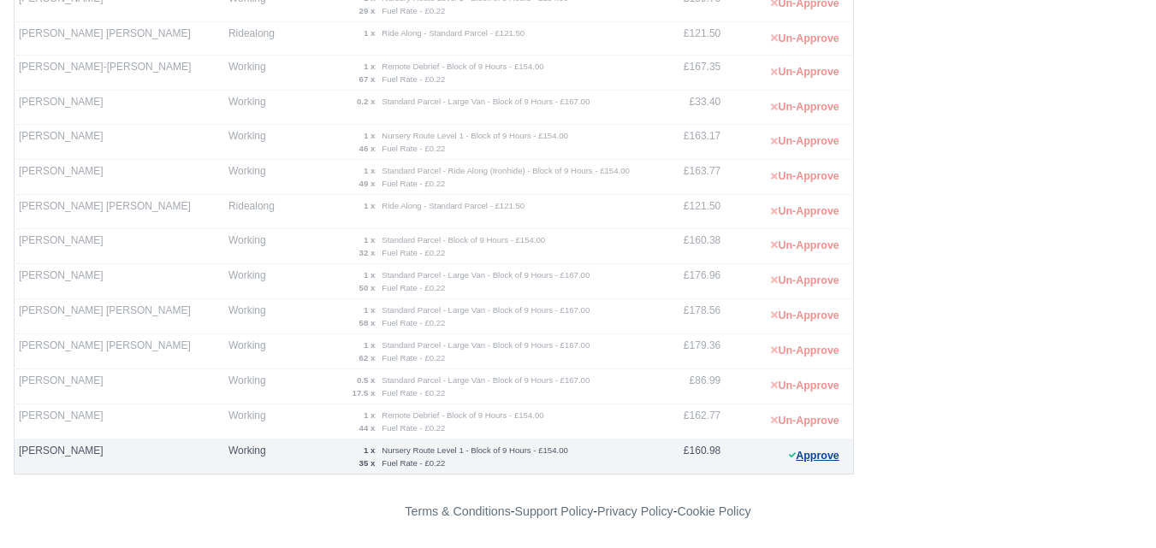
click at [795, 462] on button "Approve" at bounding box center [813, 456] width 69 height 25
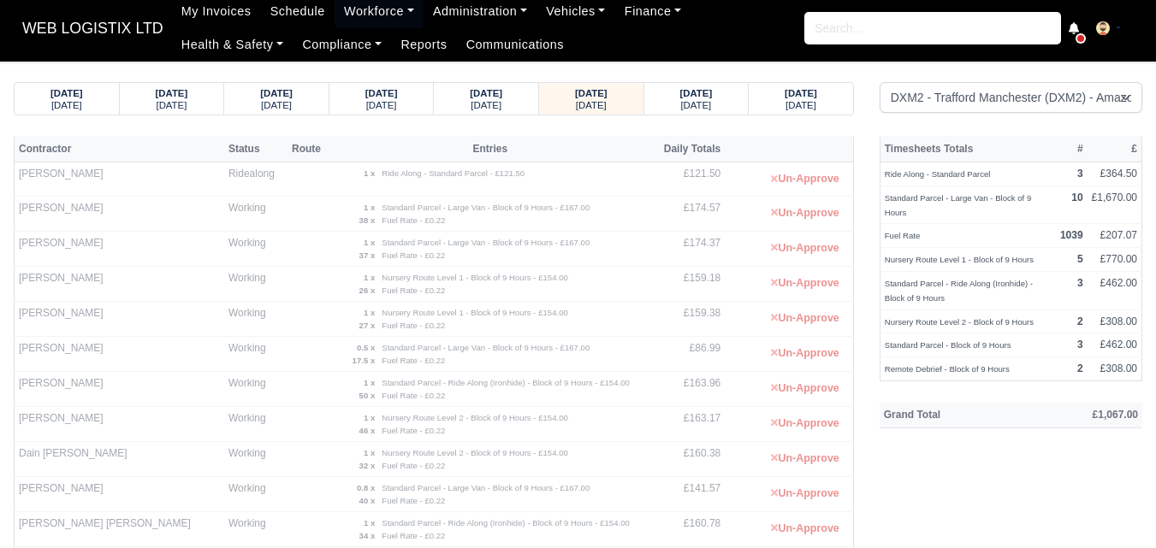
scroll to position [0, 0]
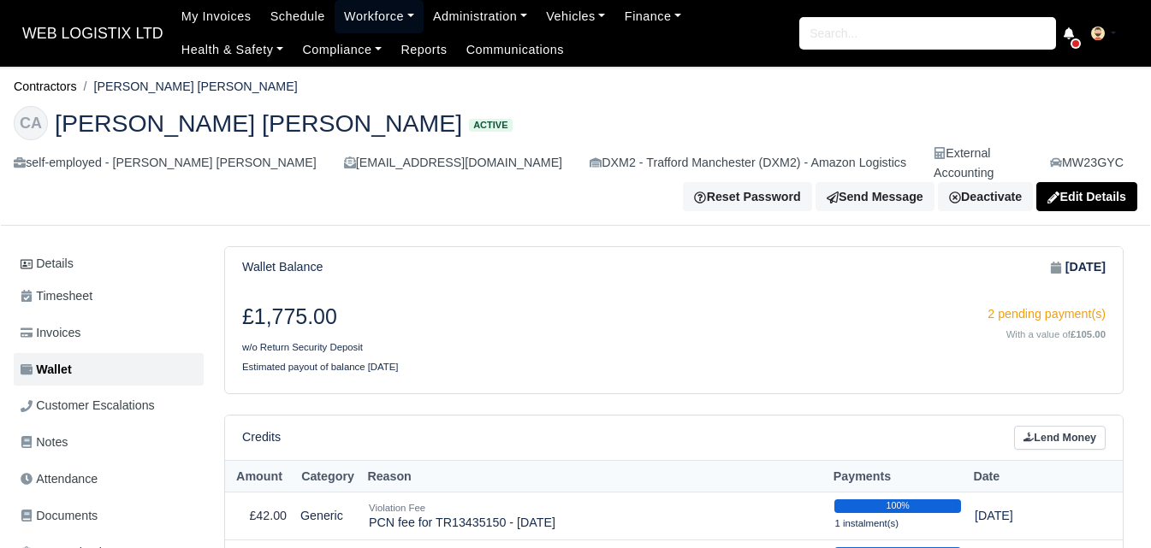
click at [369, 1] on link "Workforce" at bounding box center [378, 16] width 89 height 33
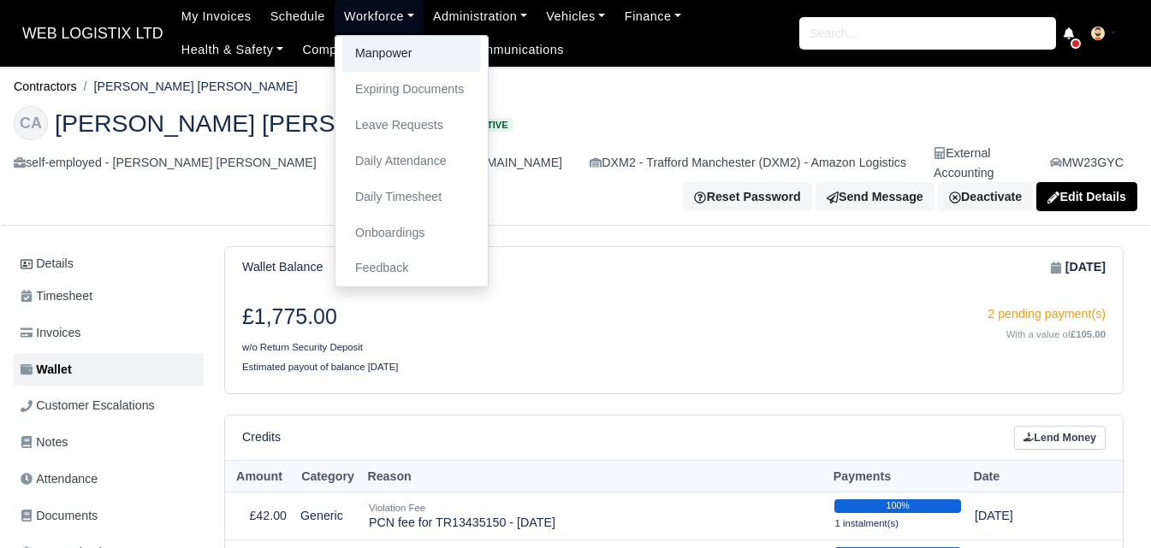
click at [370, 48] on link "Manpower" at bounding box center [411, 54] width 139 height 36
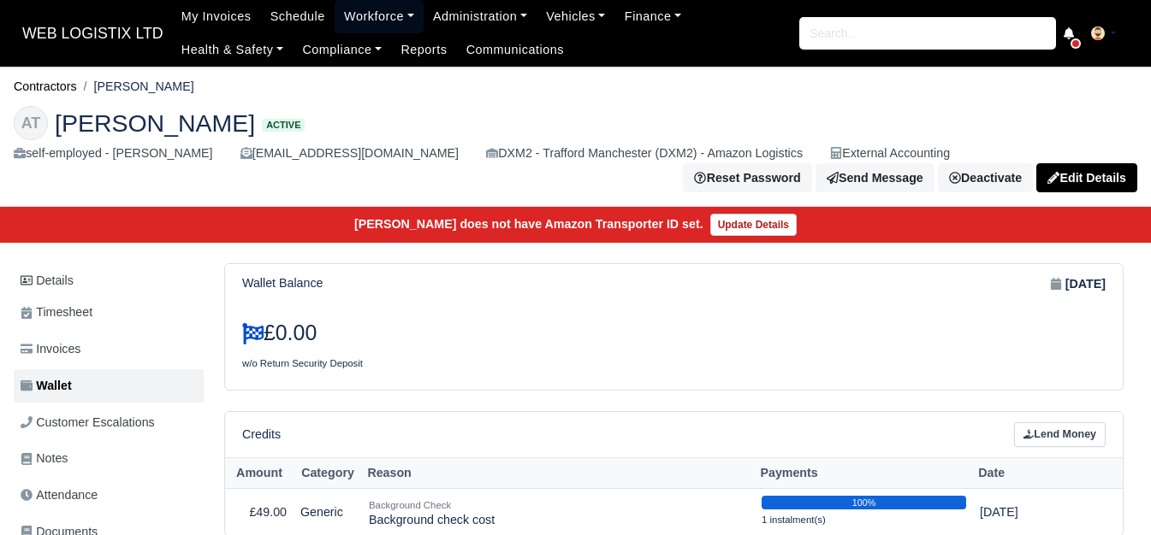
drag, startPoint x: 322, startPoint y: 17, endPoint x: 346, endPoint y: 27, distance: 26.1
click at [334, 17] on link "Workforce" at bounding box center [378, 16] width 89 height 33
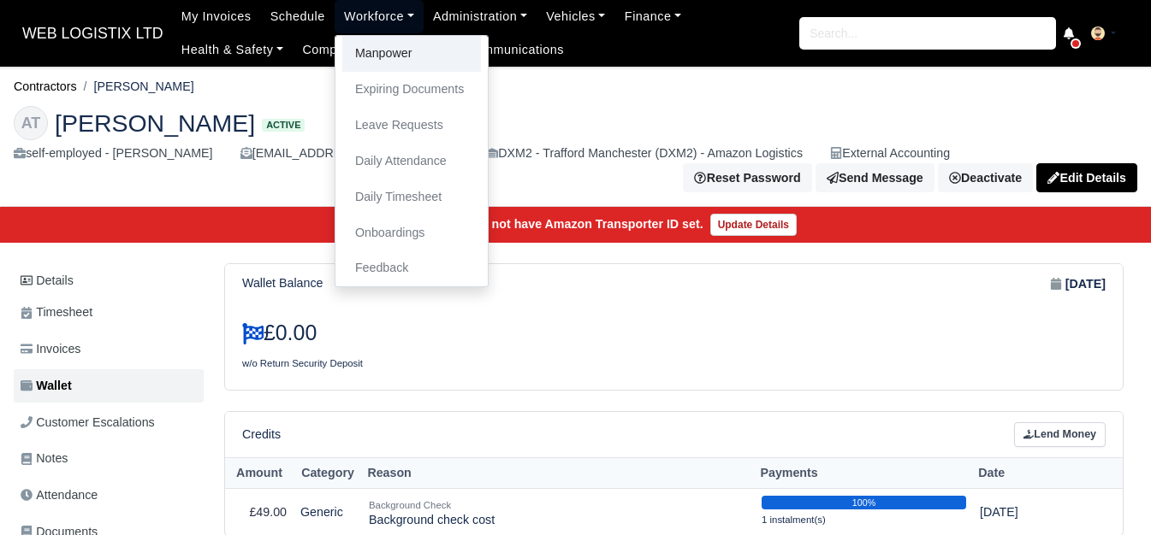
click at [349, 46] on link "Manpower" at bounding box center [411, 54] width 139 height 36
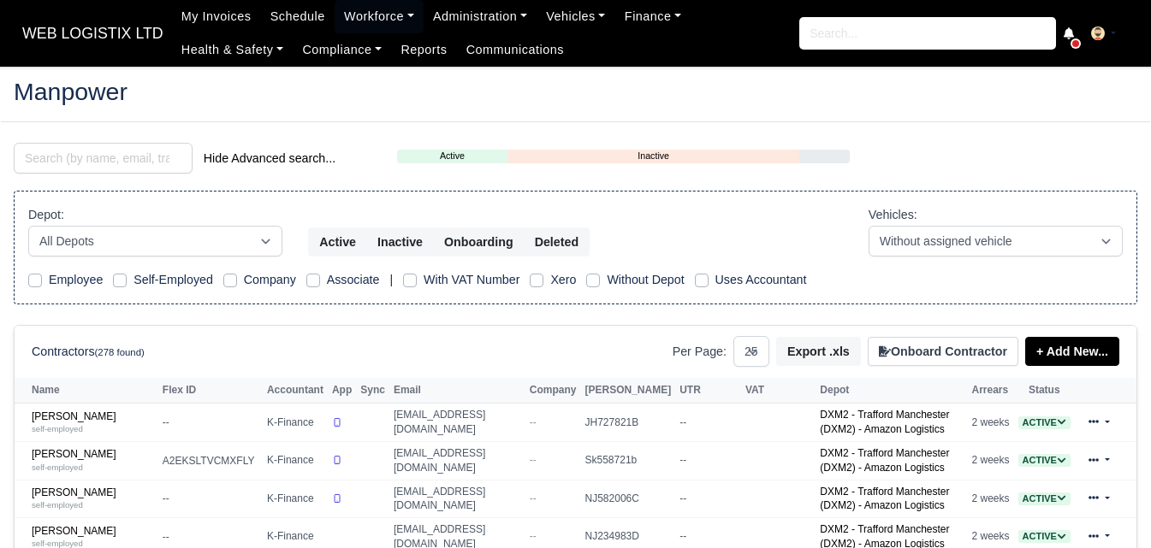
select select "25"
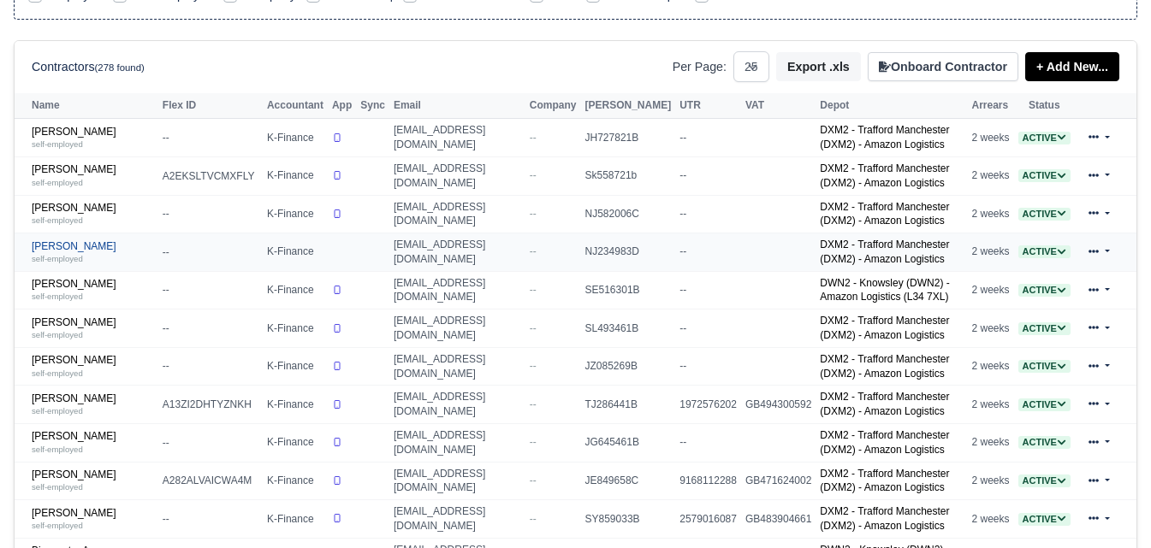
click at [48, 240] on link "Ajithkumar Annadurai self-employed" at bounding box center [93, 252] width 122 height 25
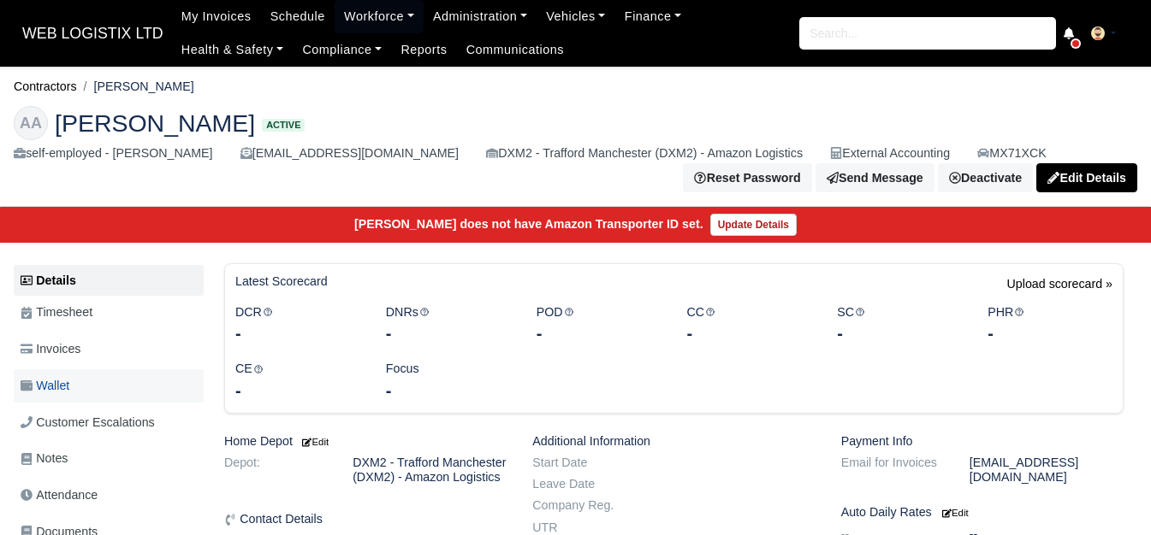
click at [58, 393] on span "Wallet" at bounding box center [45, 386] width 49 height 20
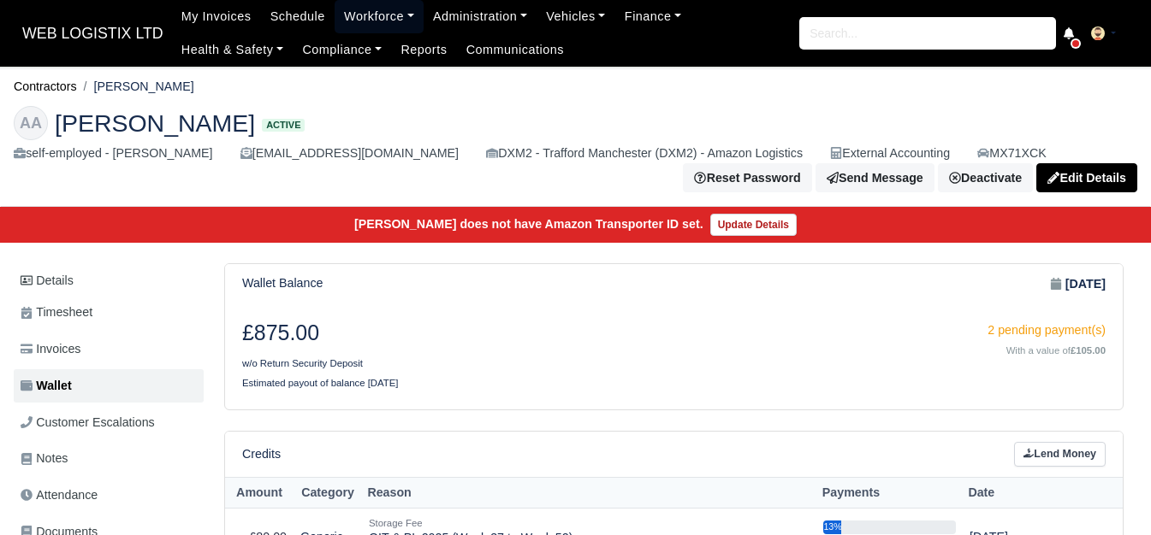
drag, startPoint x: 354, startPoint y: 9, endPoint x: 360, endPoint y: 20, distance: 12.6
click at [354, 9] on link "Workforce" at bounding box center [378, 16] width 89 height 33
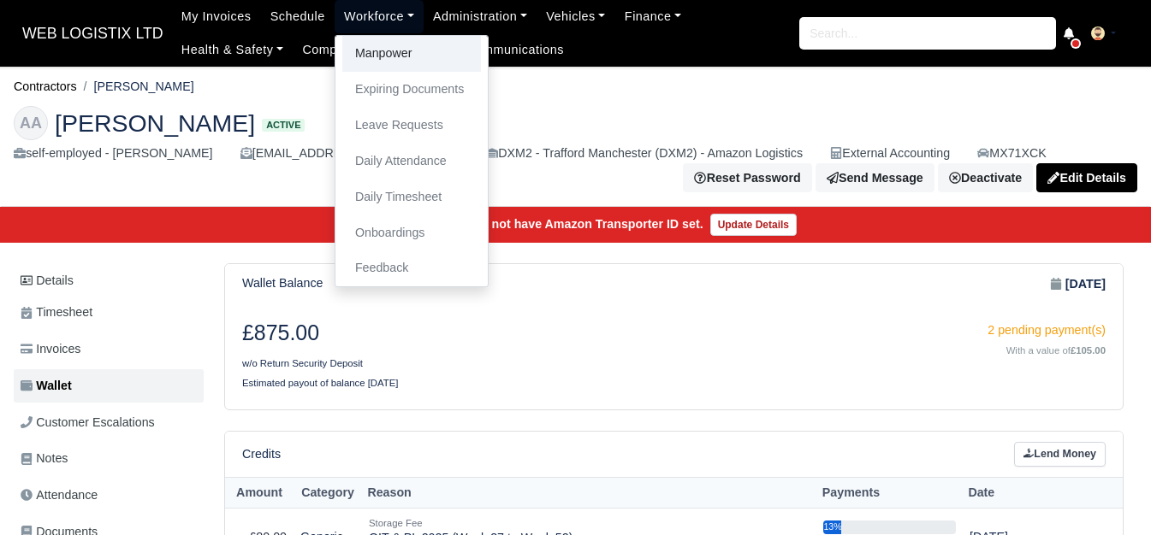
click at [369, 38] on link "Manpower" at bounding box center [411, 54] width 139 height 36
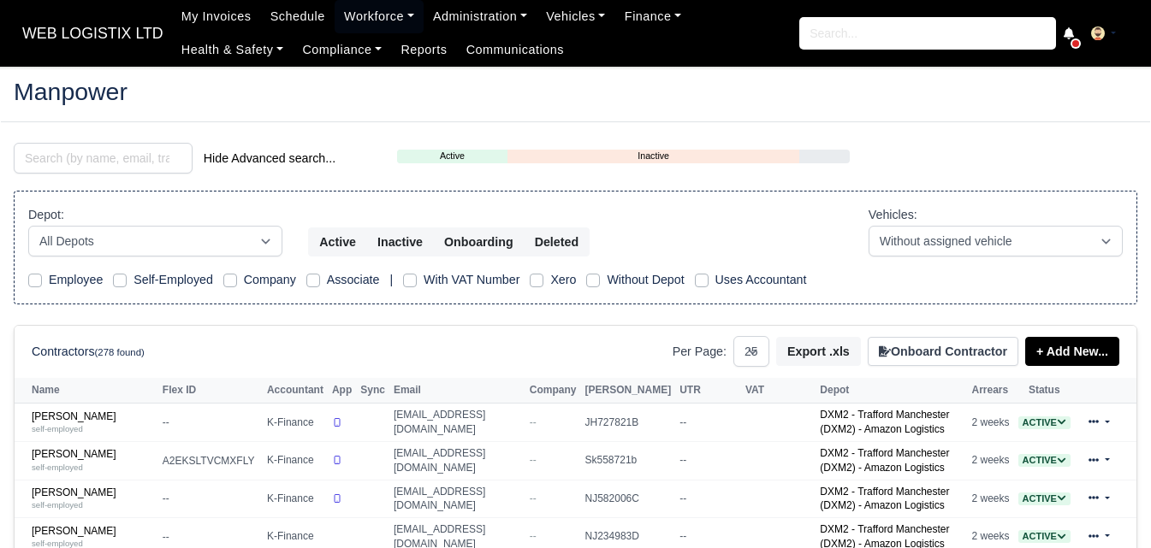
select select "25"
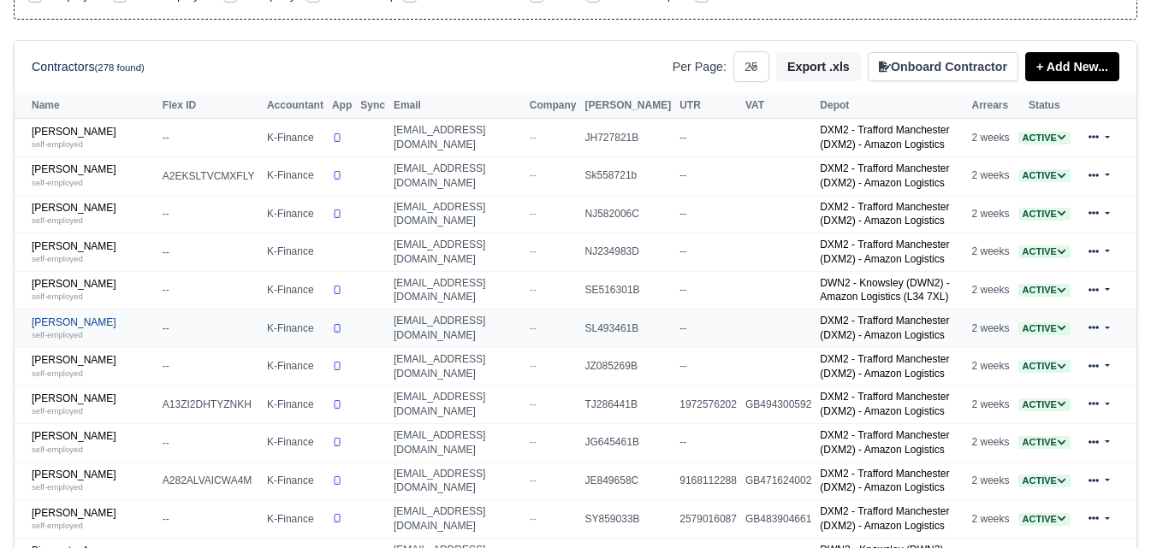
click at [67, 325] on link "[PERSON_NAME] self-employed" at bounding box center [93, 329] width 122 height 25
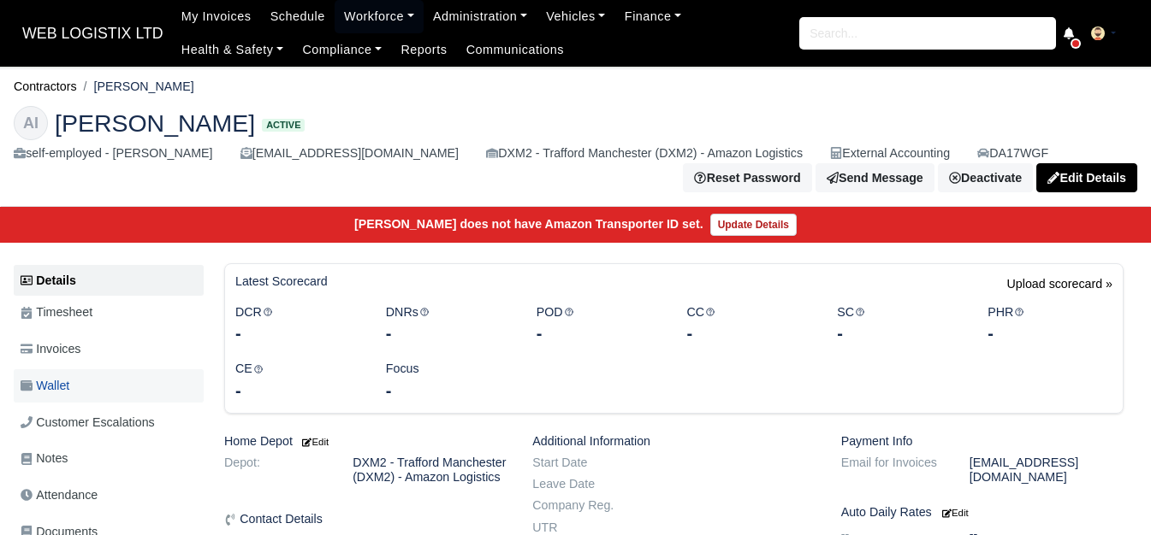
click at [74, 373] on link "Wallet" at bounding box center [109, 386] width 190 height 33
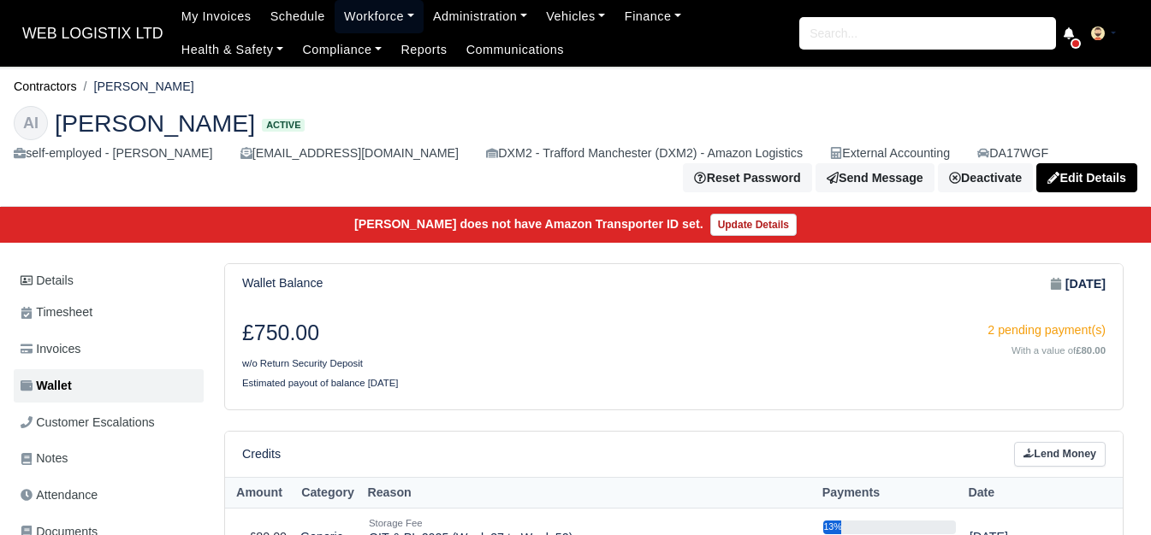
click at [365, 21] on link "Workforce" at bounding box center [378, 16] width 89 height 33
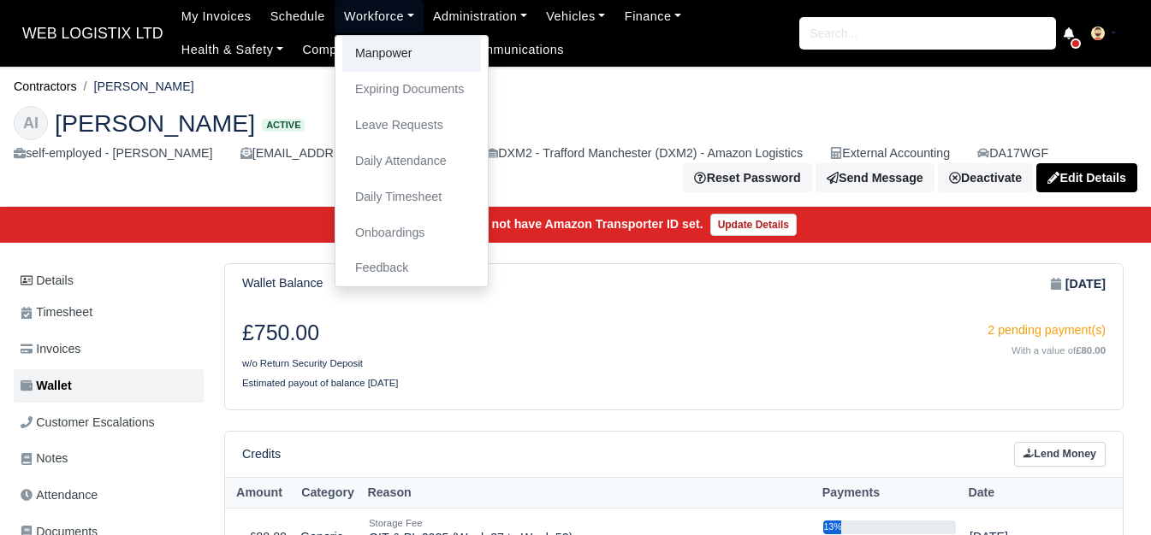
click at [364, 38] on link "Manpower" at bounding box center [411, 54] width 139 height 36
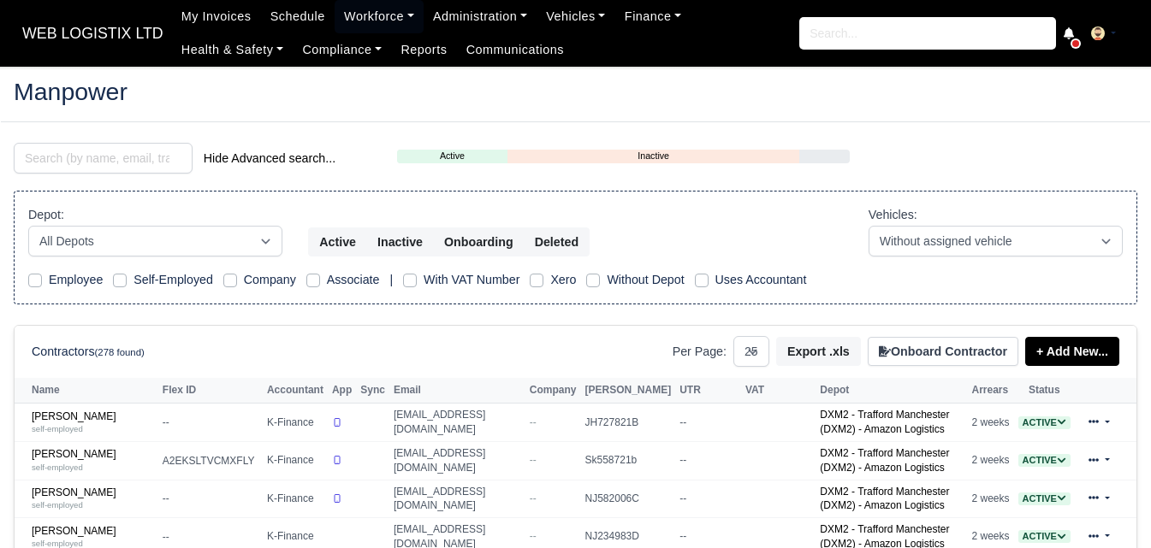
select select "25"
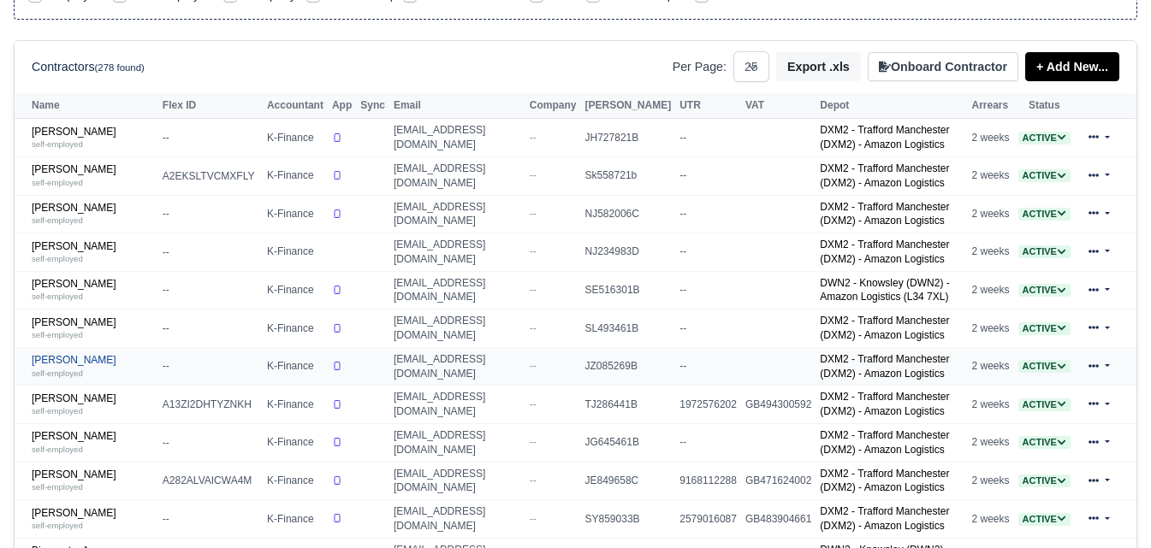
scroll to position [285, 0]
click at [60, 444] on link "Arfan Aziz Qureshi self-employed" at bounding box center [93, 442] width 122 height 25
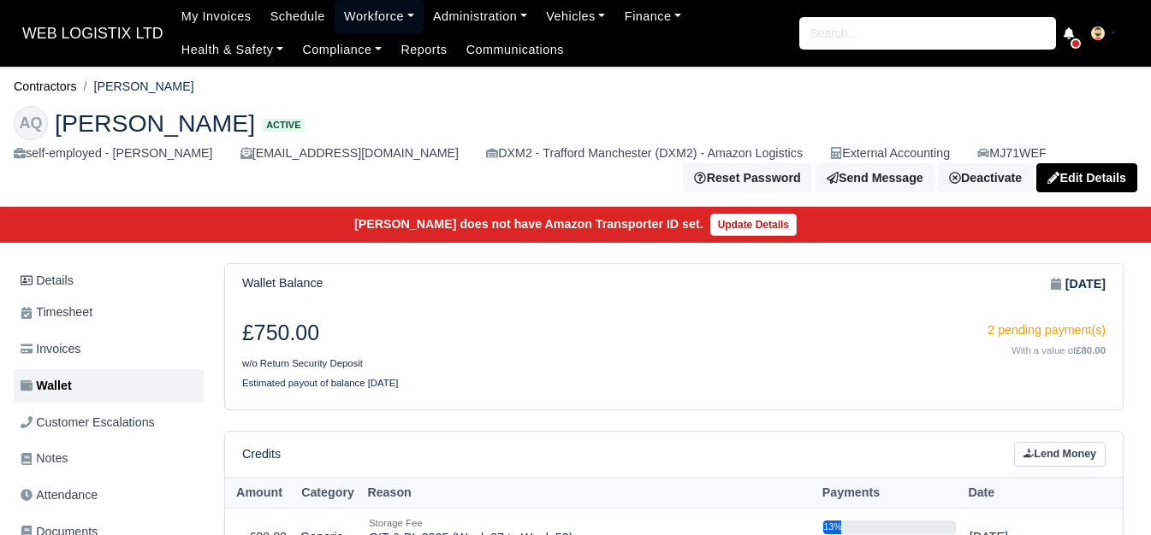
click at [336, 5] on link "Workforce" at bounding box center [378, 16] width 89 height 33
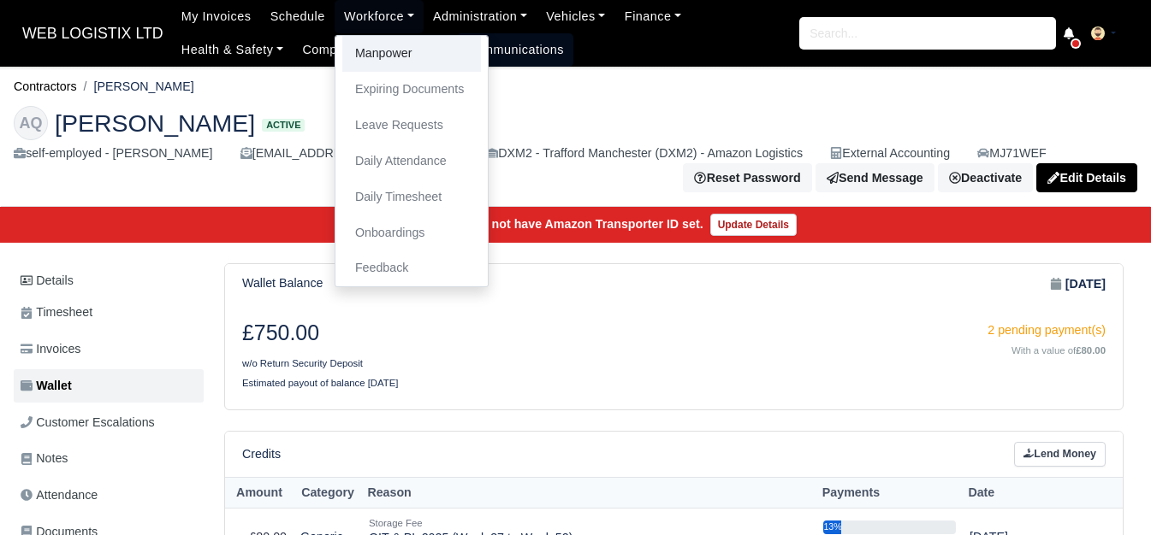
click at [342, 45] on link "Manpower" at bounding box center [411, 54] width 139 height 36
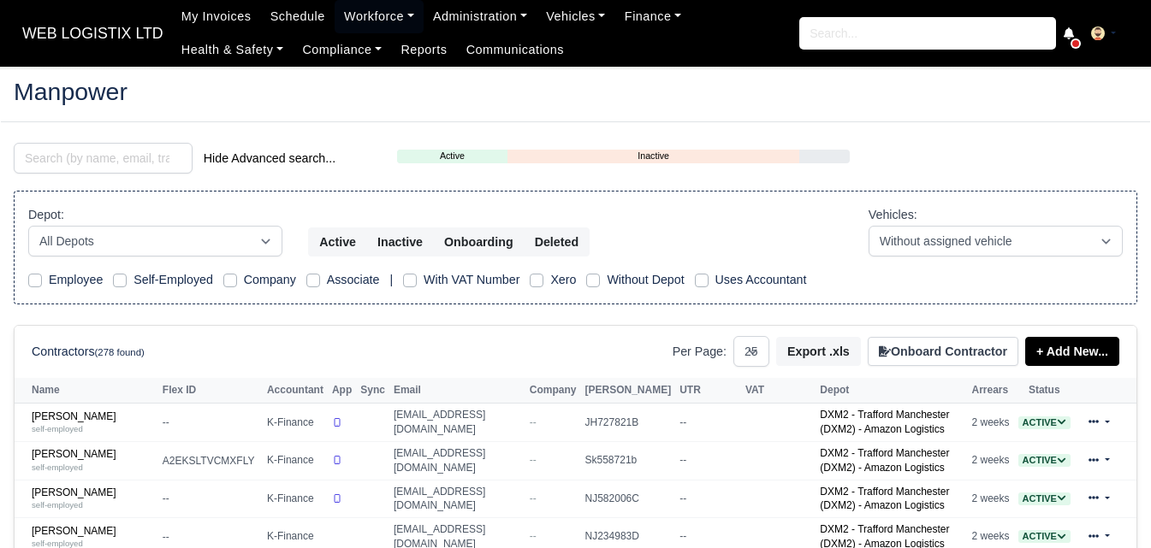
select select "25"
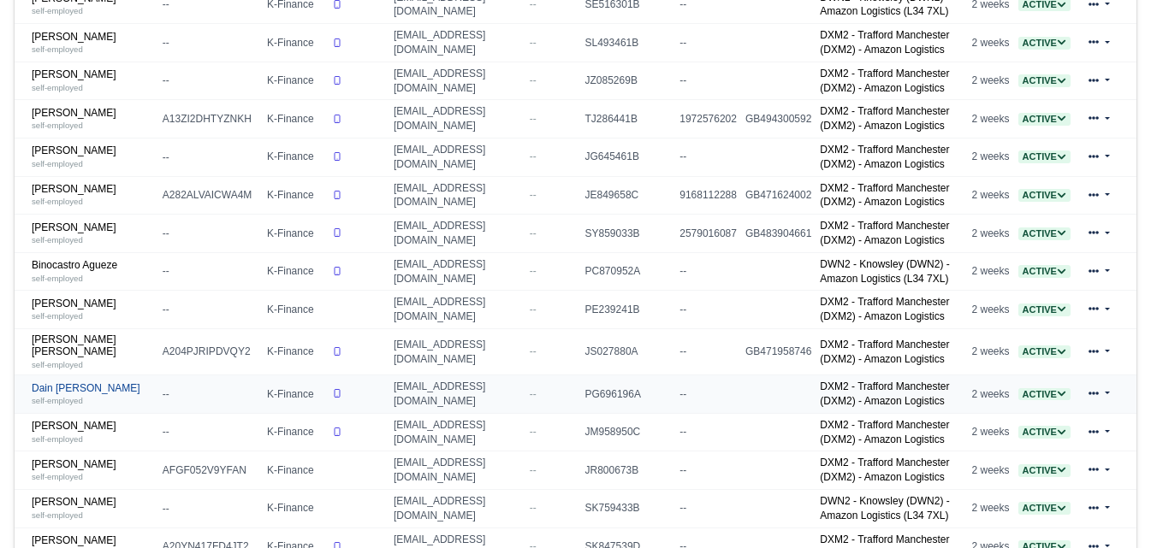
scroll to position [571, 0]
click at [77, 405] on small "self-employed" at bounding box center [57, 400] width 51 height 9
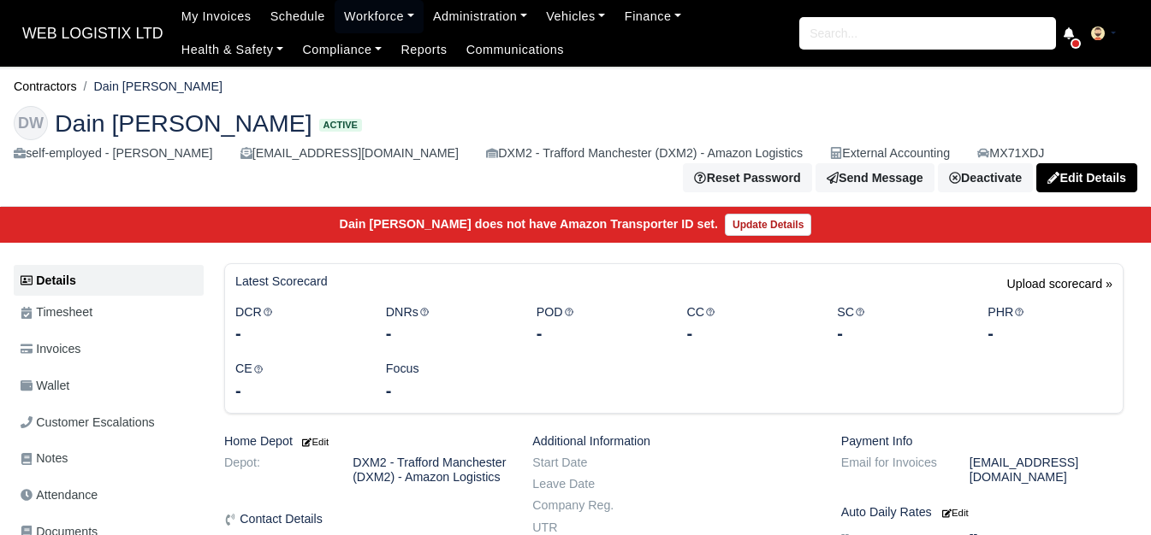
click at [77, 378] on link "Wallet" at bounding box center [109, 386] width 190 height 33
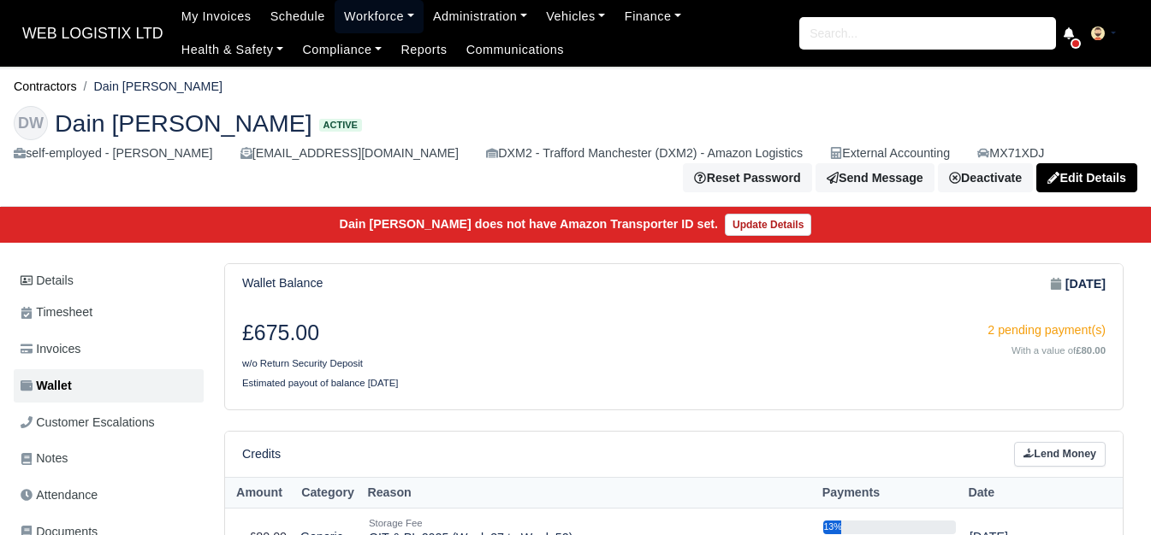
drag, startPoint x: 341, startPoint y: 11, endPoint x: 348, endPoint y: 31, distance: 20.8
click at [341, 11] on link "Workforce" at bounding box center [378, 16] width 89 height 33
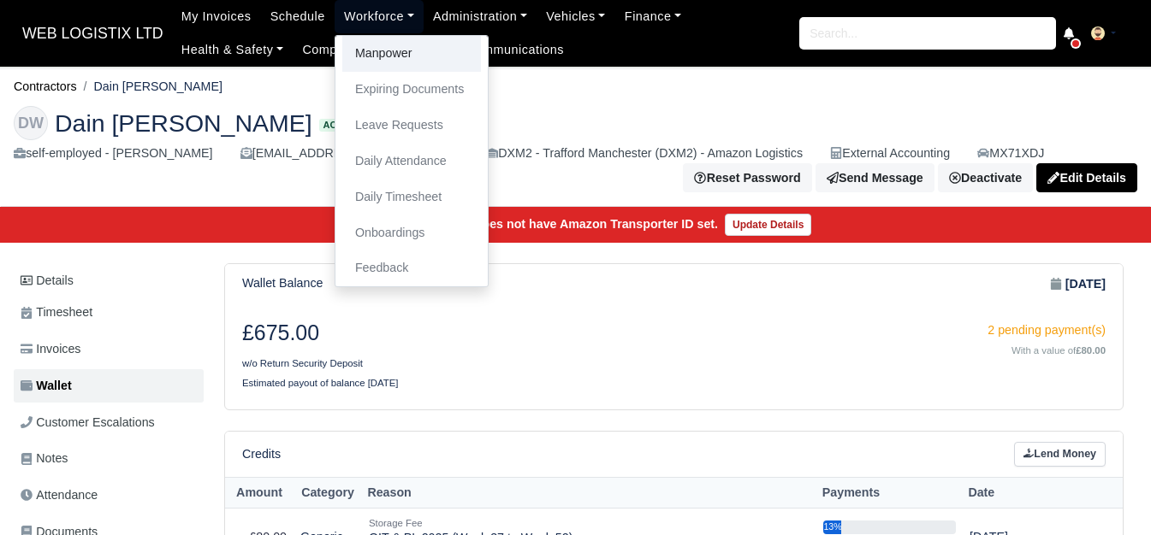
click at [353, 44] on link "Manpower" at bounding box center [411, 54] width 139 height 36
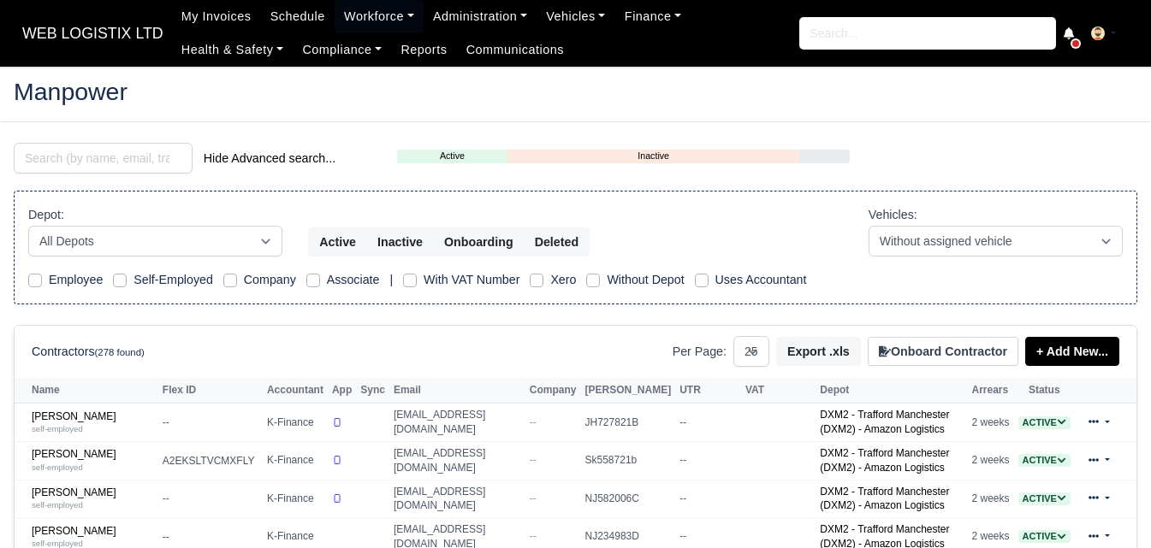
select select "25"
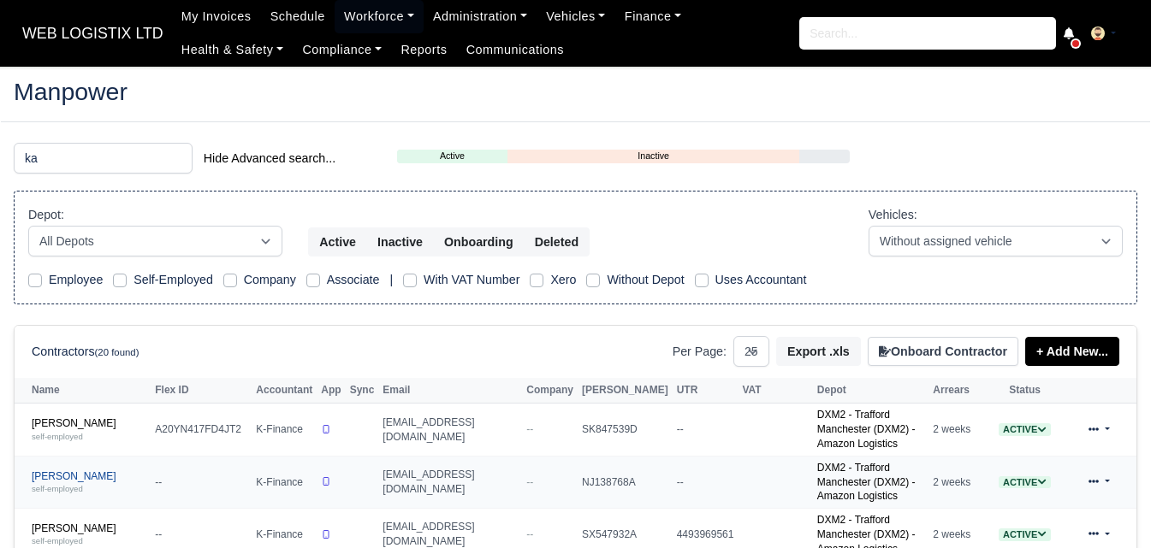
type input "ka"
click at [76, 484] on small "self-employed" at bounding box center [57, 488] width 51 height 9
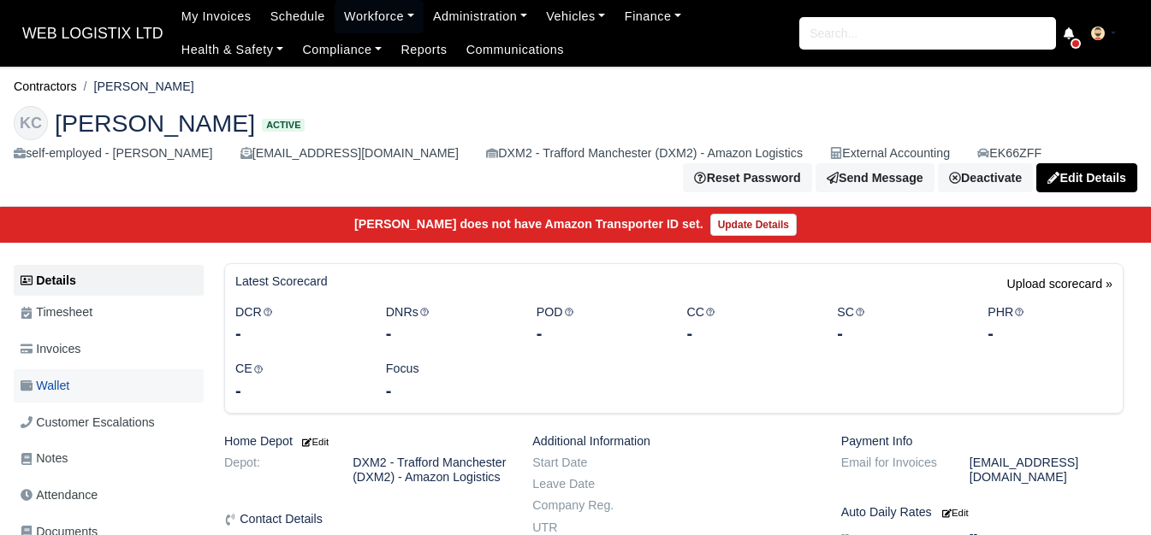
click at [59, 379] on span "Wallet" at bounding box center [45, 386] width 49 height 20
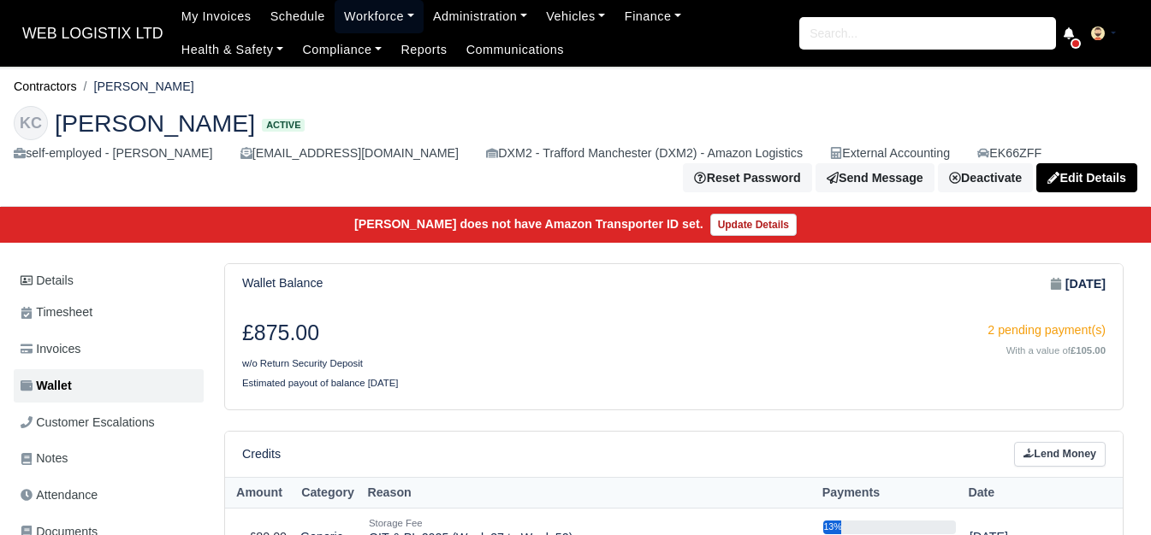
drag, startPoint x: 373, startPoint y: 14, endPoint x: 366, endPoint y: 31, distance: 18.4
click at [373, 14] on link "Workforce" at bounding box center [378, 16] width 89 height 33
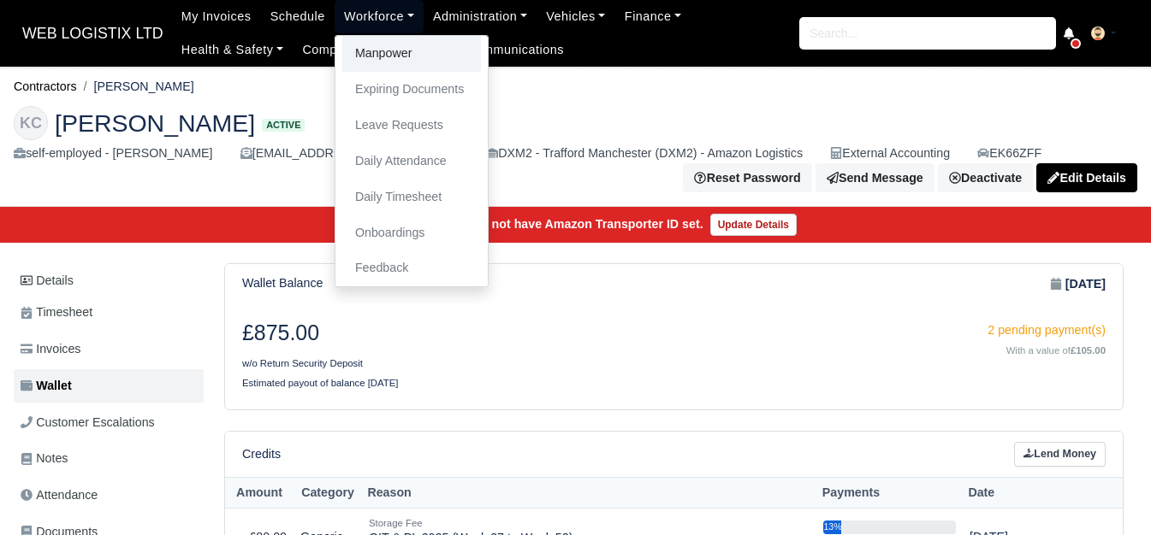
click at [358, 48] on link "Manpower" at bounding box center [411, 54] width 139 height 36
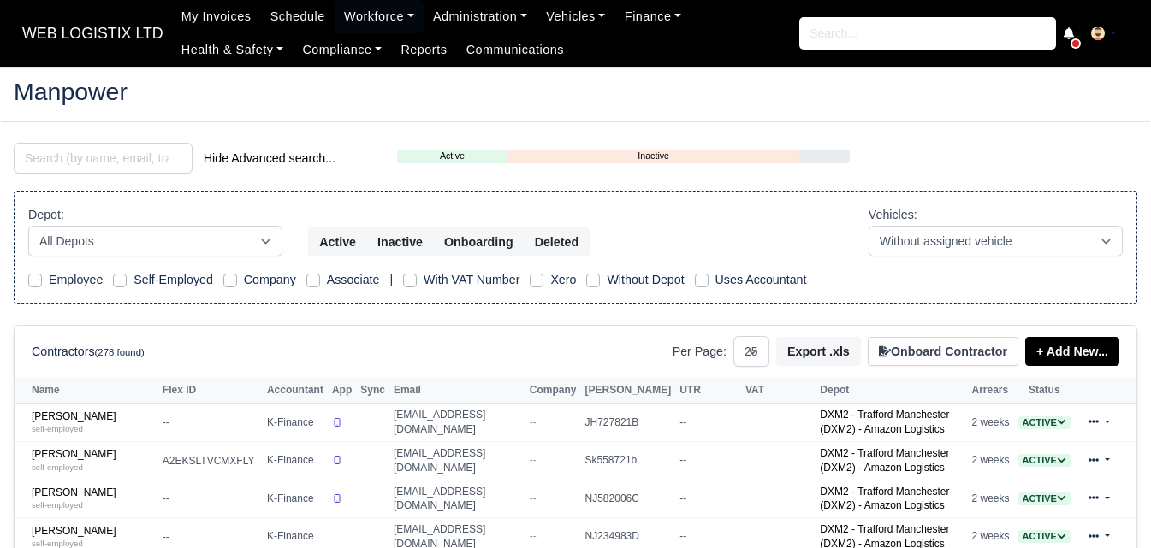
select select "25"
click at [116, 162] on input "search" at bounding box center [103, 158] width 179 height 31
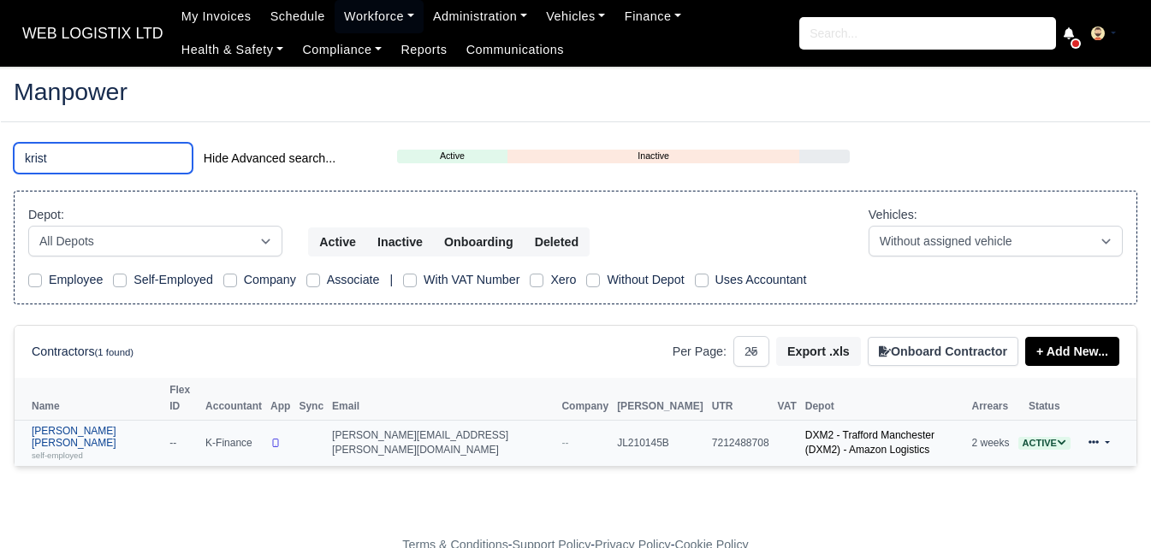
type input "krist"
click at [114, 425] on link "Kristopher John Morley self-employed" at bounding box center [96, 443] width 129 height 37
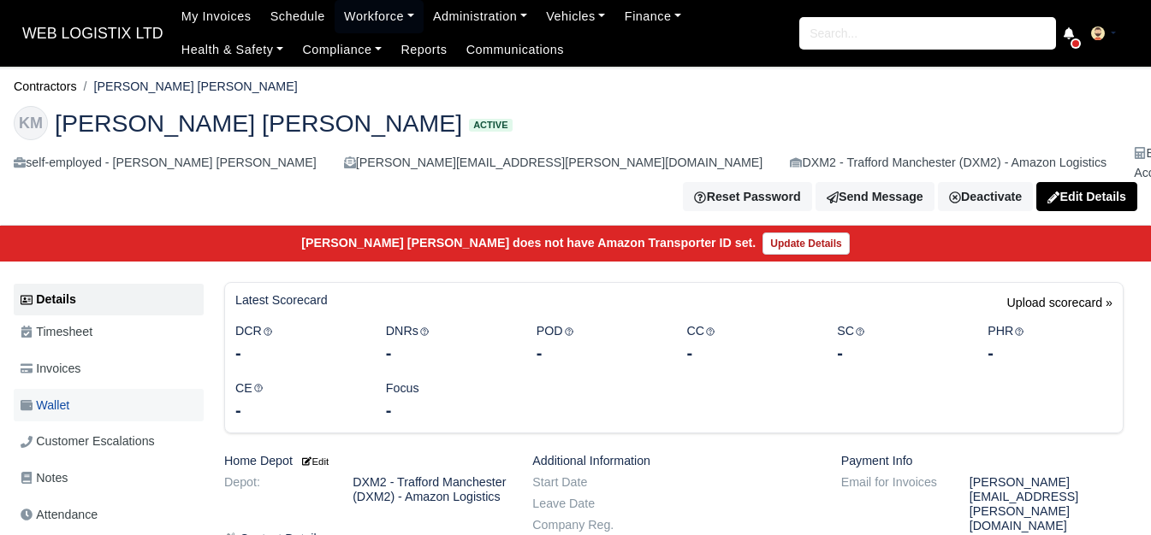
click at [109, 394] on link "Wallet" at bounding box center [109, 405] width 190 height 33
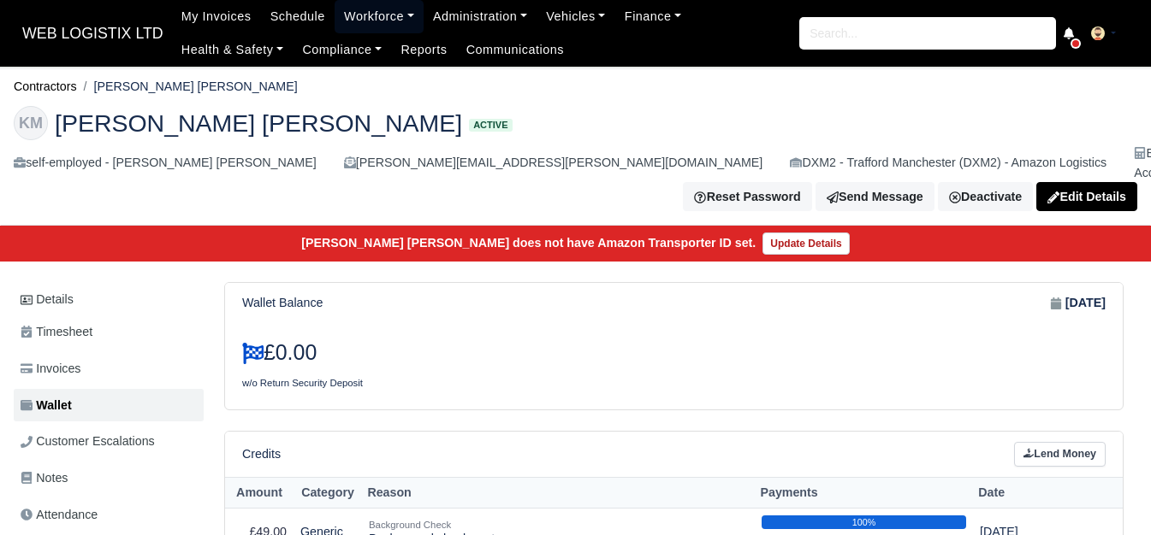
drag, startPoint x: 319, startPoint y: 14, endPoint x: 329, endPoint y: 17, distance: 10.8
click at [334, 14] on link "Workforce" at bounding box center [378, 16] width 89 height 33
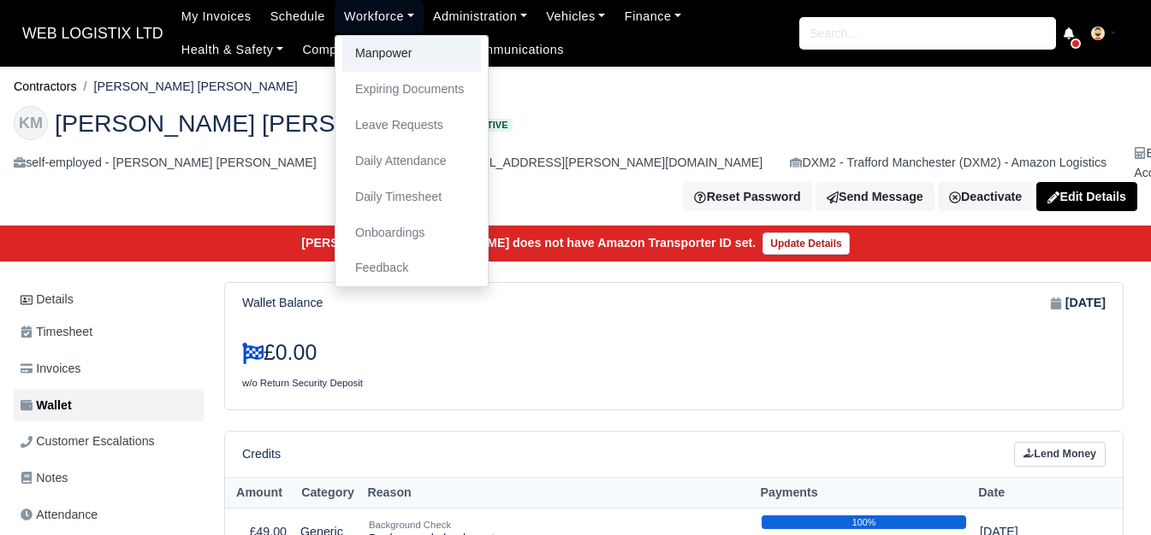
click at [354, 43] on link "Manpower" at bounding box center [411, 54] width 139 height 36
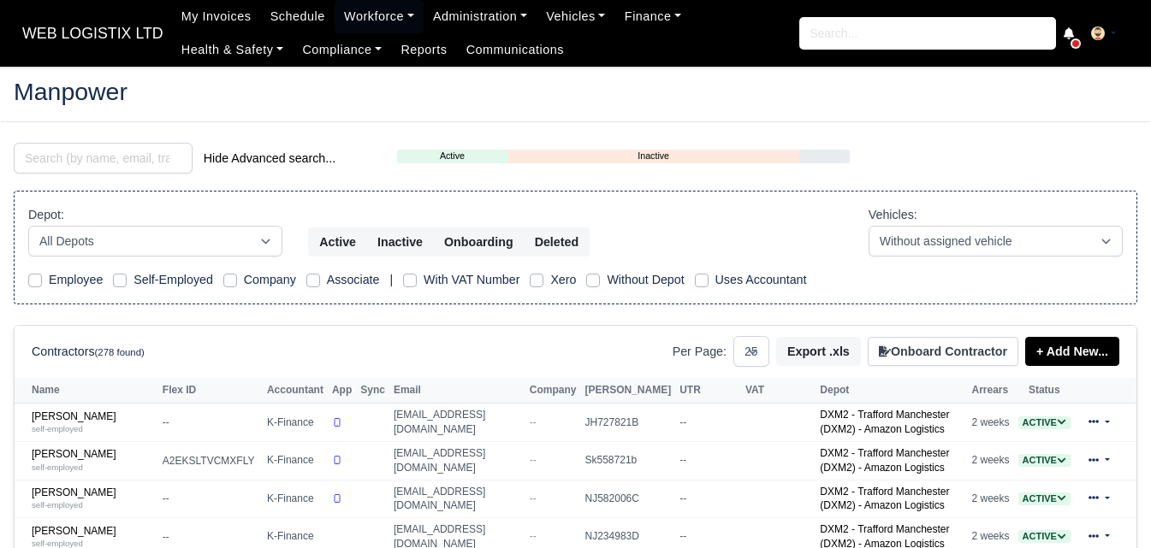
select select "25"
click at [111, 164] on input "search" at bounding box center [103, 158] width 179 height 31
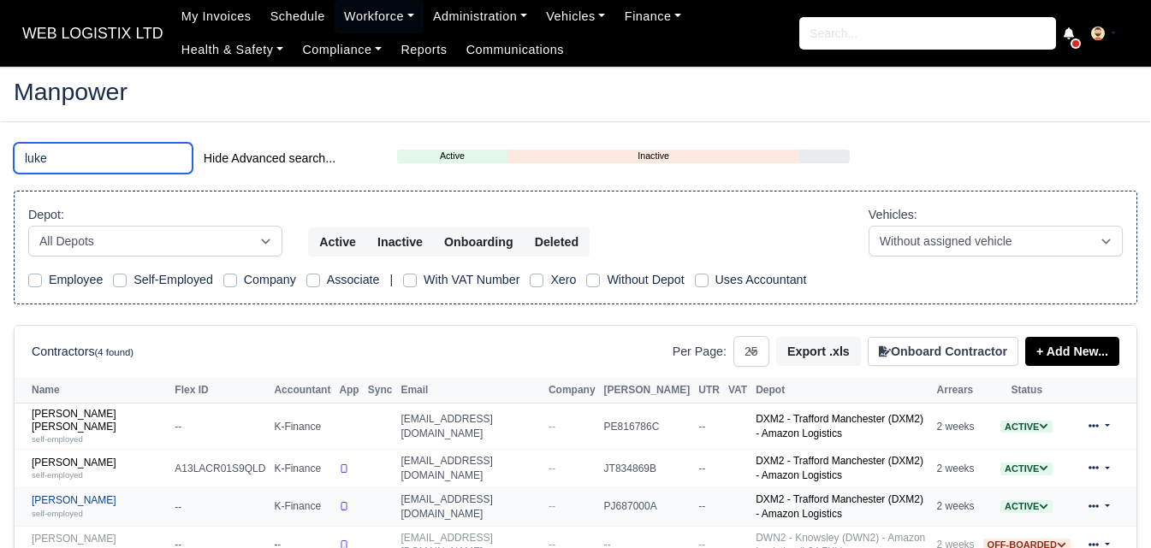
type input "luke"
click at [65, 494] on link "Luke Weir self-employed" at bounding box center [99, 506] width 134 height 25
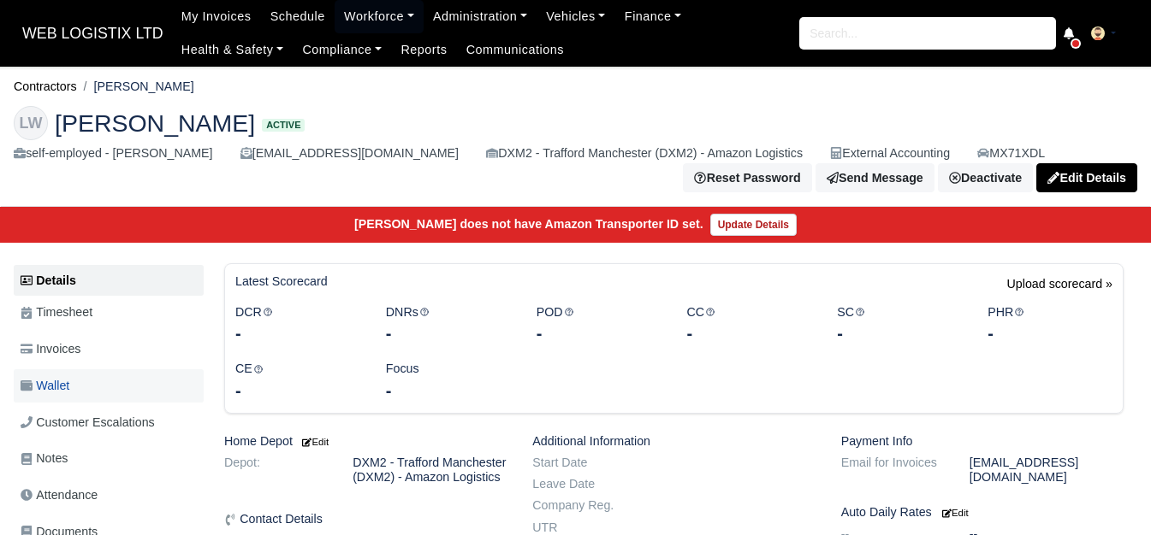
click at [84, 381] on link "Wallet" at bounding box center [109, 386] width 190 height 33
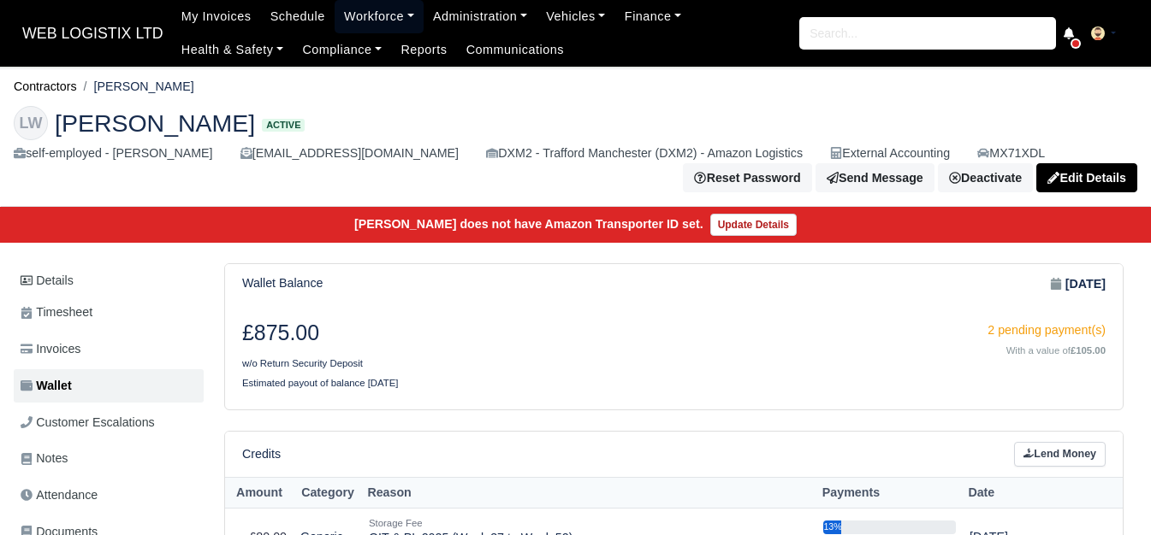
drag, startPoint x: 380, startPoint y: 6, endPoint x: 371, endPoint y: 21, distance: 17.6
click at [380, 6] on link "Workforce" at bounding box center [378, 16] width 89 height 33
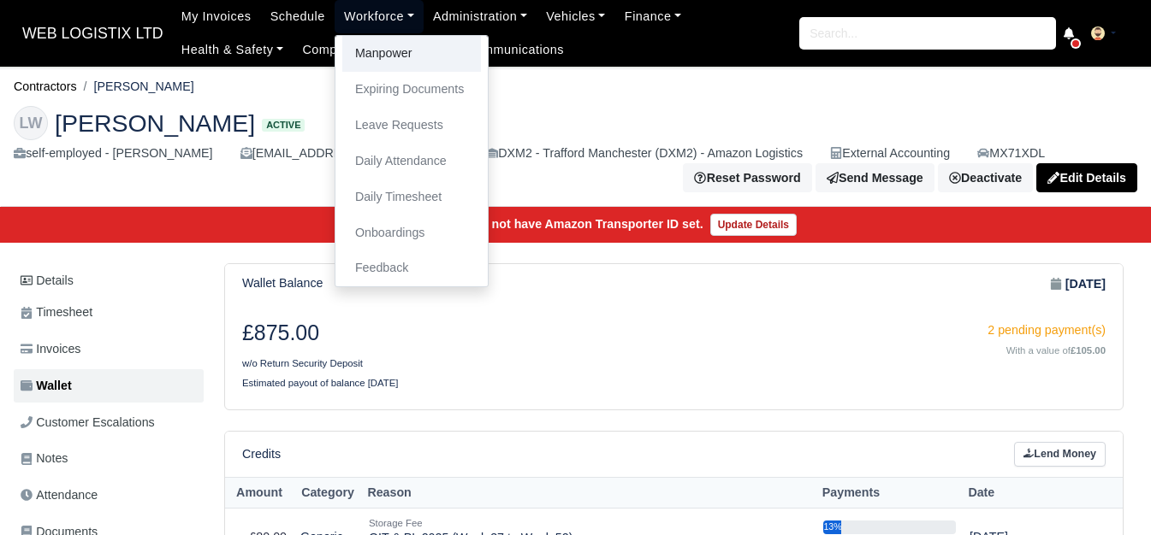
click at [368, 38] on link "Manpower" at bounding box center [411, 54] width 139 height 36
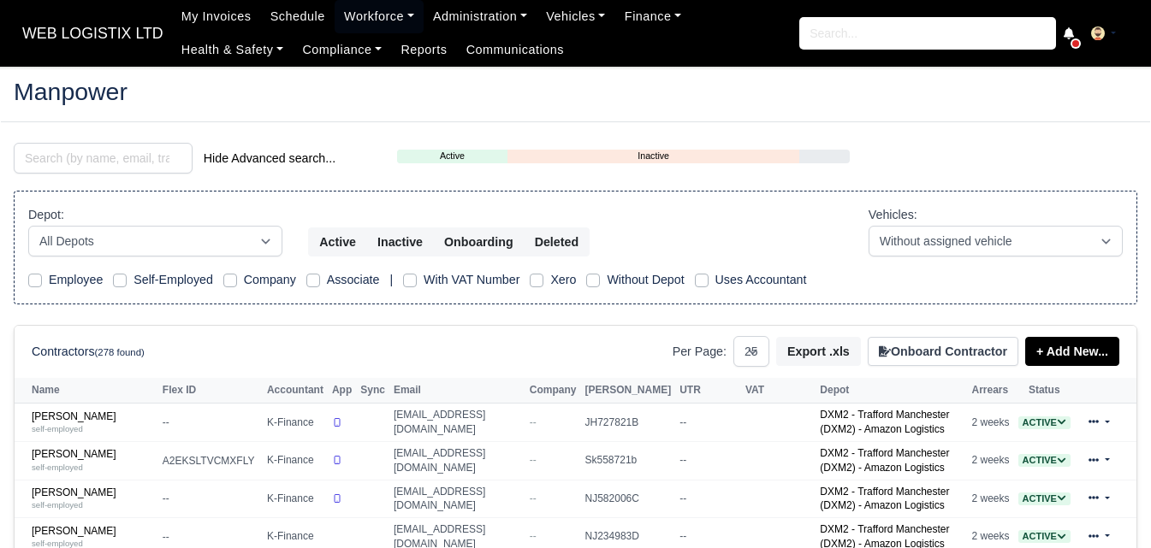
select select "25"
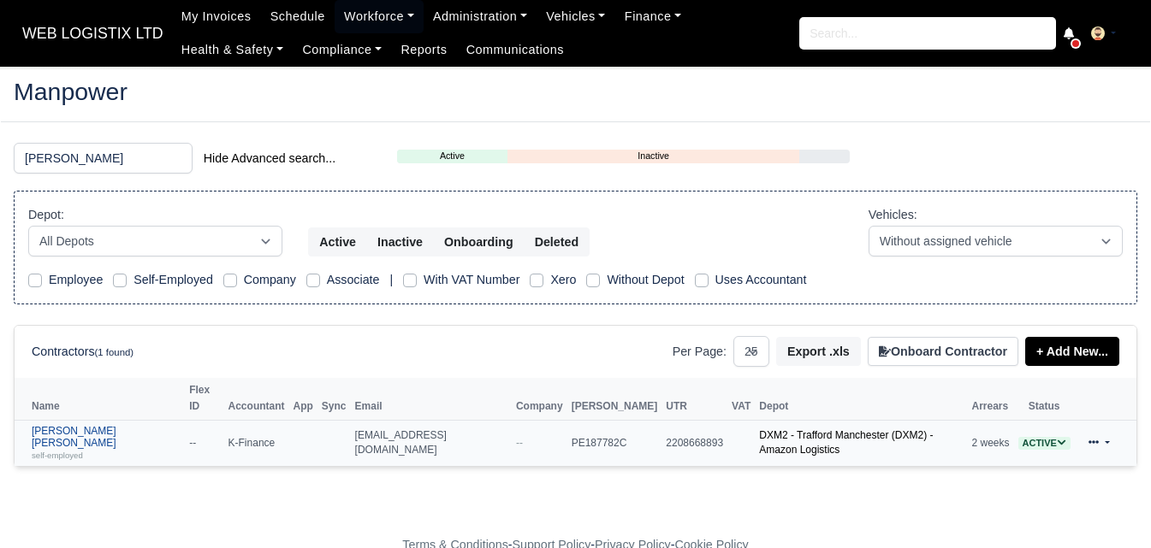
type input "[PERSON_NAME]"
click at [32, 449] on div "self-employed" at bounding box center [106, 455] width 149 height 12
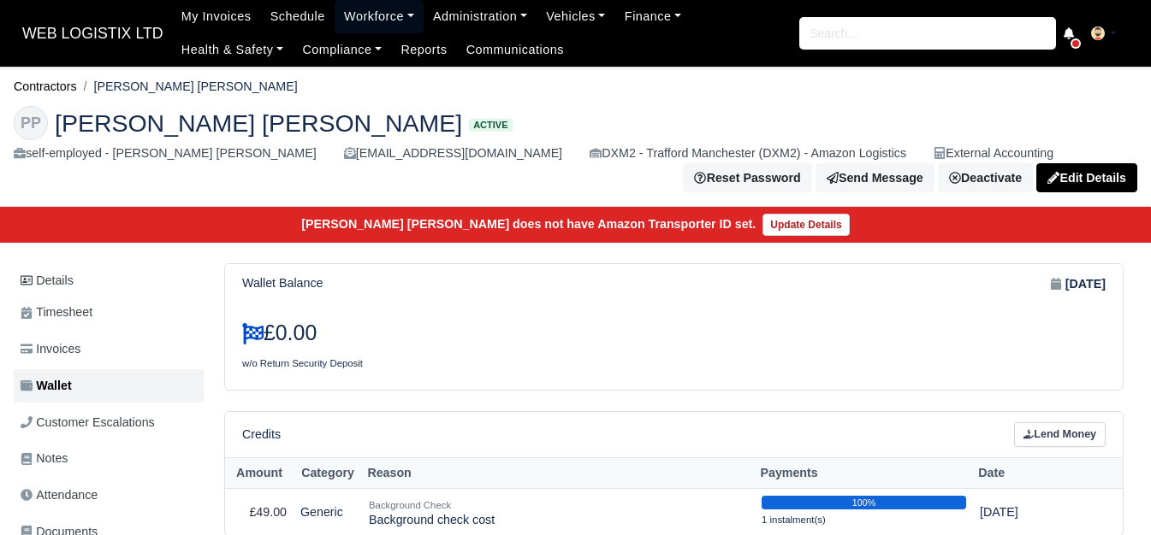
click at [334, 18] on link "Workforce" at bounding box center [378, 16] width 89 height 33
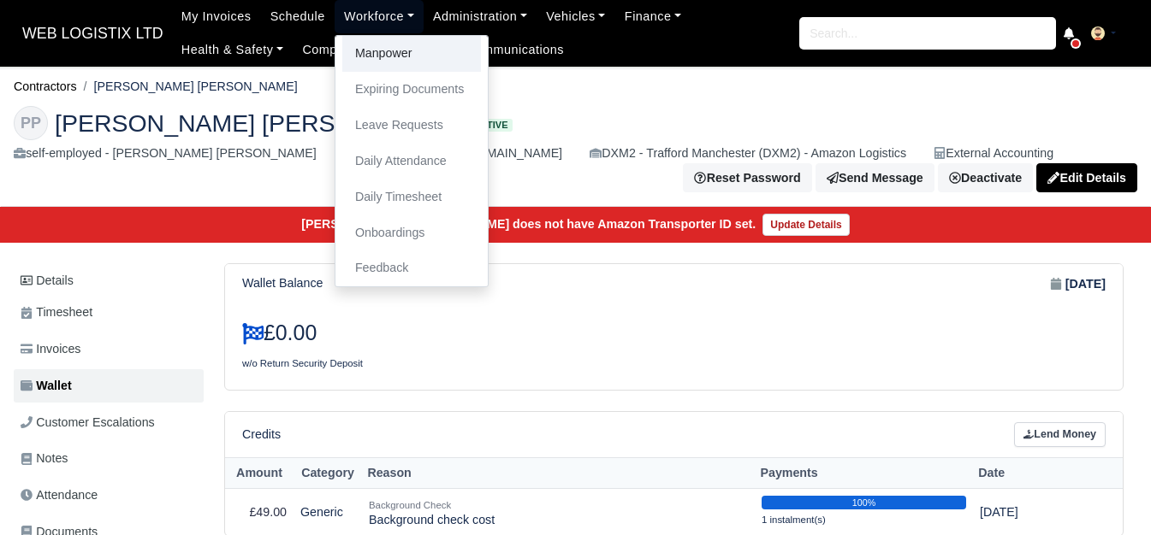
click at [365, 58] on link "Manpower" at bounding box center [411, 54] width 139 height 36
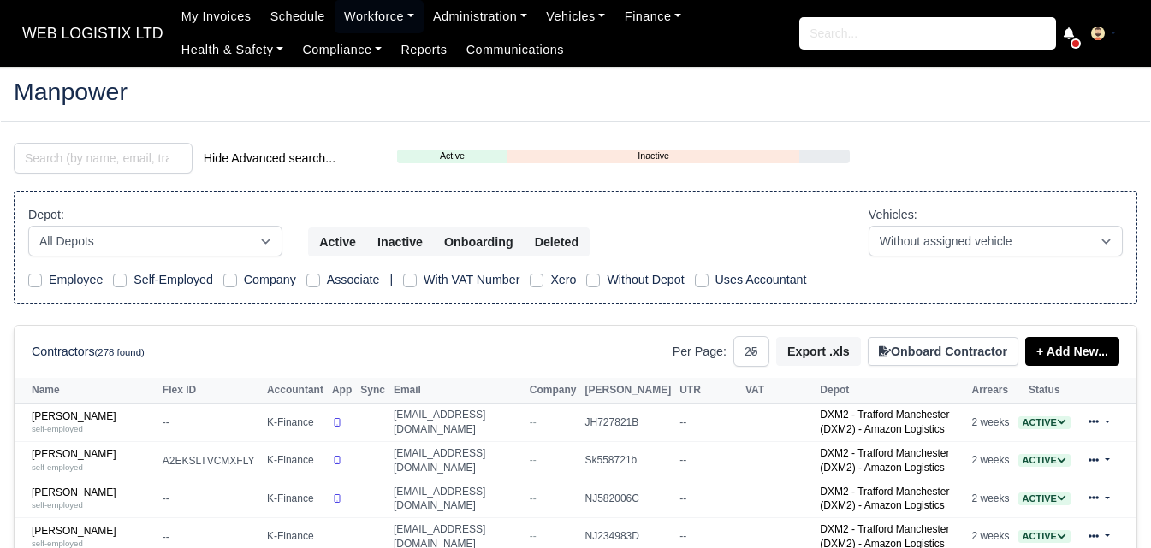
select select "25"
click at [93, 172] on input "search" at bounding box center [103, 158] width 179 height 31
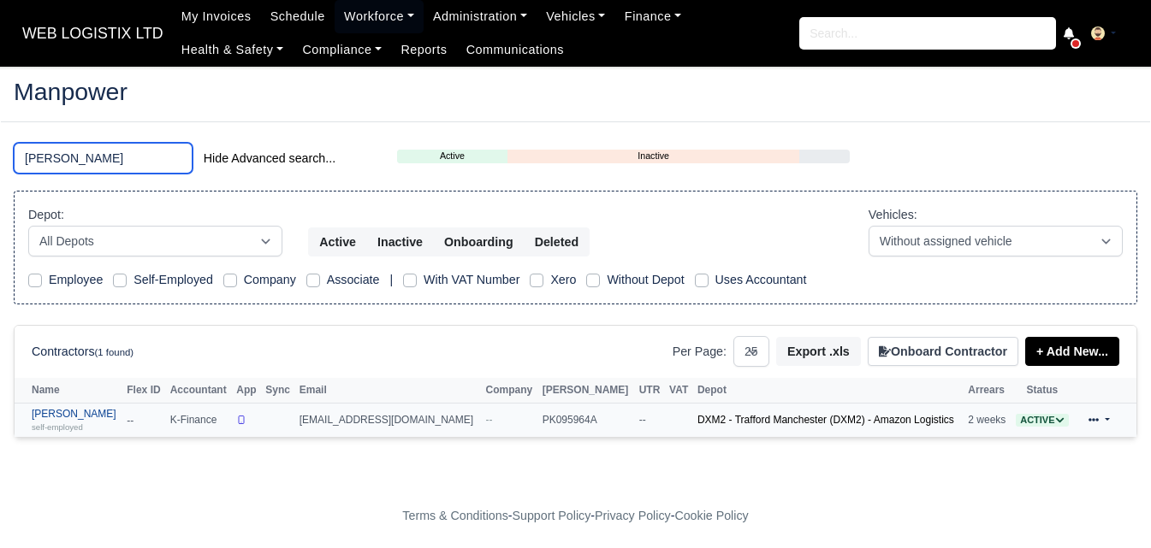
type input "zuhaib"
click at [100, 418] on link "Zuhaib Aziz Ullah self-employed" at bounding box center [75, 420] width 86 height 25
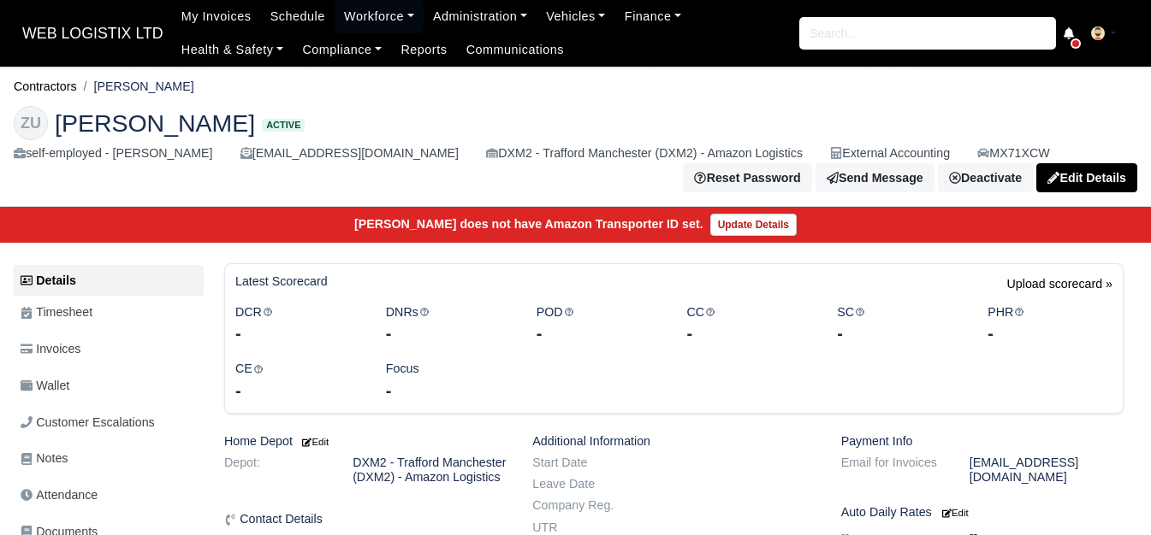
click at [87, 373] on link "Wallet" at bounding box center [109, 386] width 190 height 33
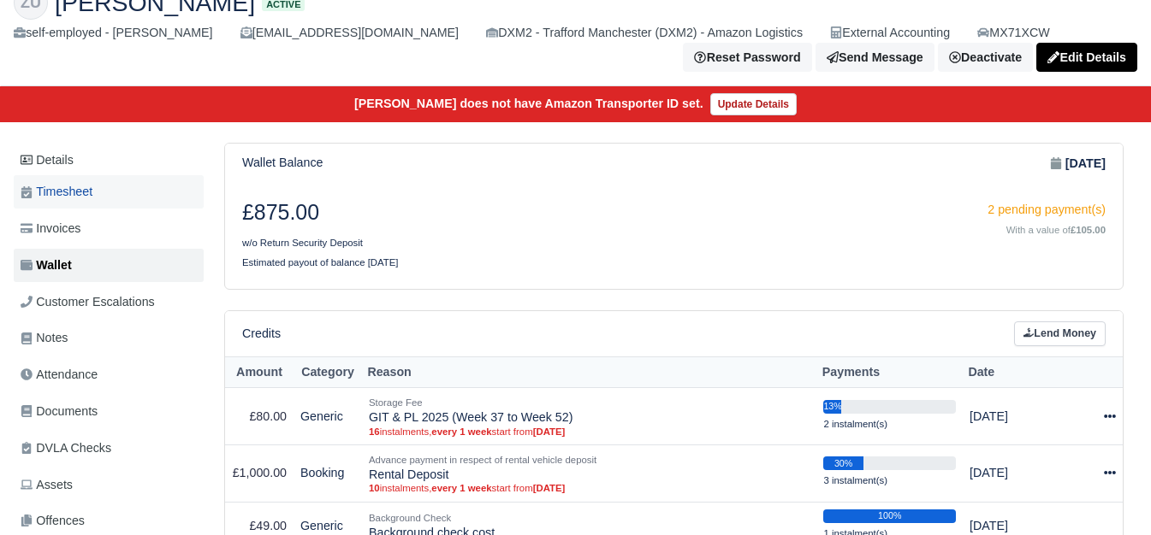
scroll to position [143, 0]
